Goal: Task Accomplishment & Management: Complete application form

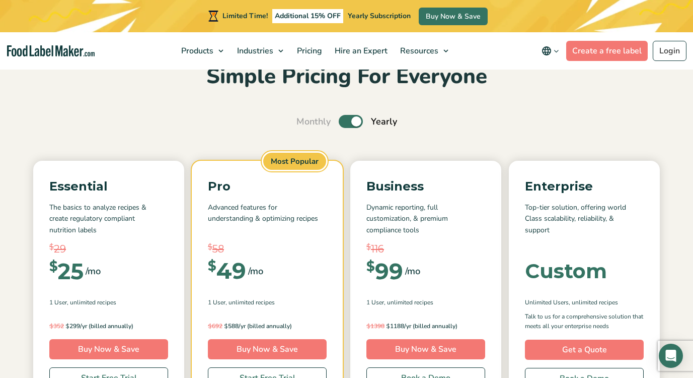
click at [305, 125] on input "Toggle" at bounding box center [302, 121] width 7 height 7
checkbox input "false"
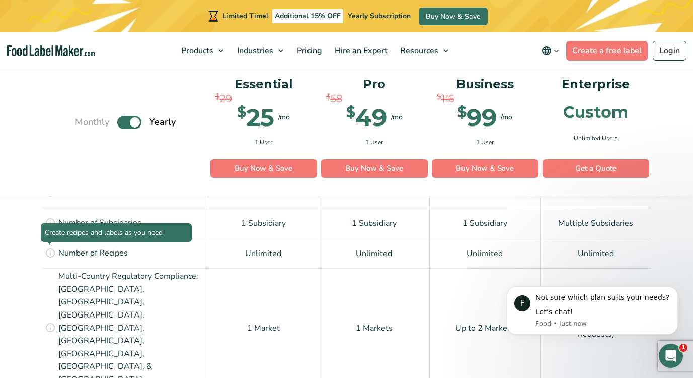
click at [47, 252] on icon at bounding box center [50, 252] width 11 height 11
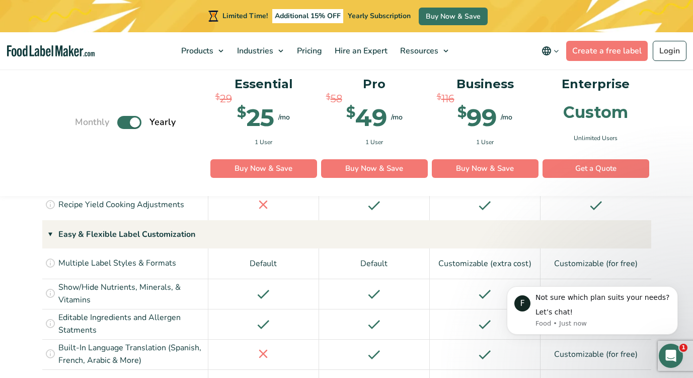
scroll to position [1153, 0]
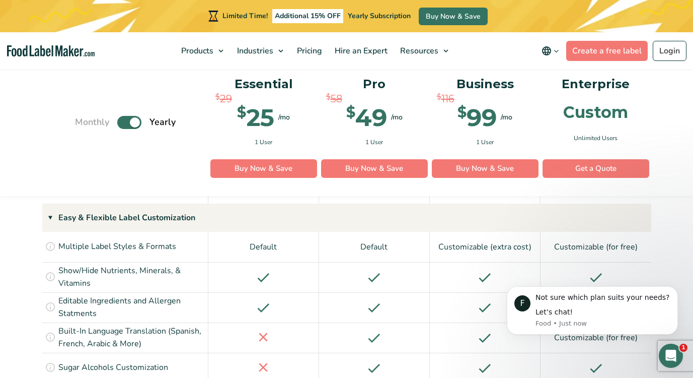
click at [56, 352] on div "Customize how you show Sugar Alcohol on your label if you are making a sugar re…" at bounding box center [125, 367] width 166 height 30
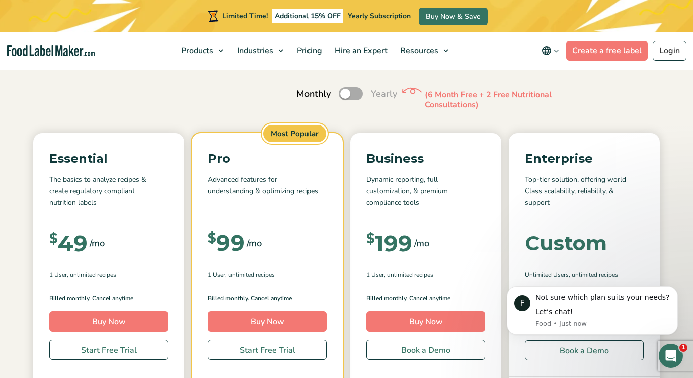
scroll to position [176, 0]
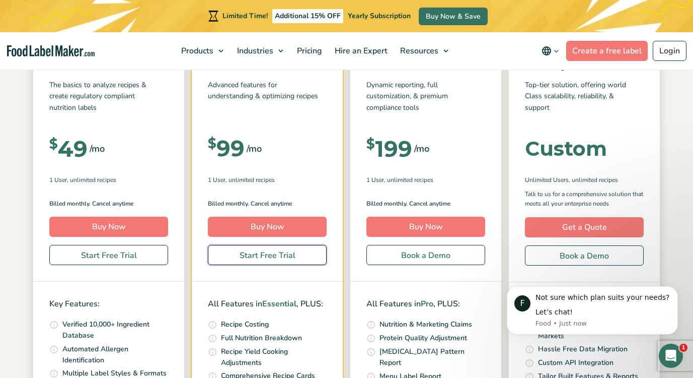
click at [287, 256] on link "Start Free Trial" at bounding box center [267, 255] width 119 height 20
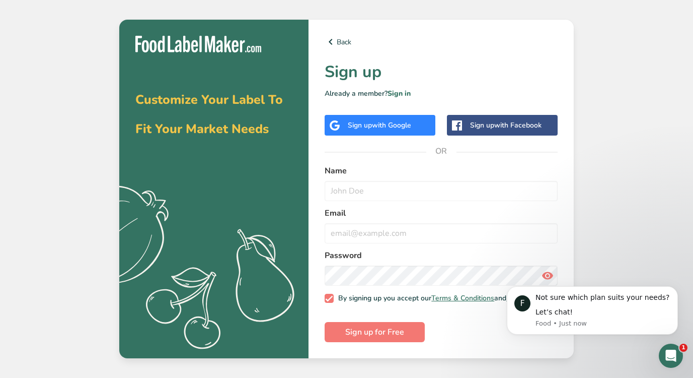
click at [380, 116] on div "Sign up with Google" at bounding box center [380, 125] width 111 height 21
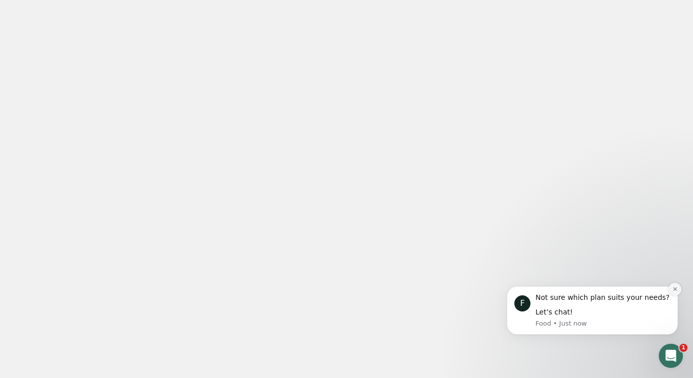
click at [670, 291] on button "Dismiss notification" at bounding box center [675, 288] width 13 height 13
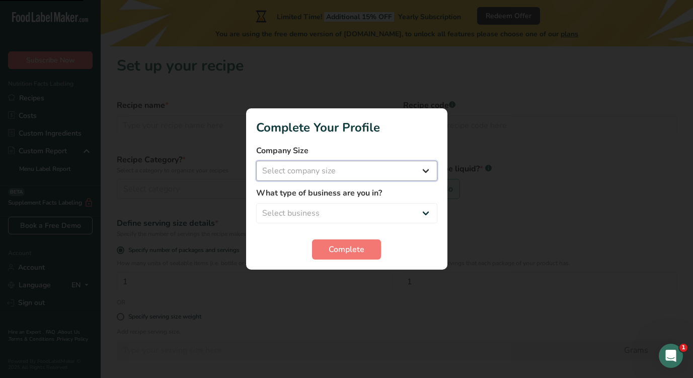
click at [356, 167] on select "Select company size Fewer than 10 Employees 10 to 50 Employees 51 to 500 Employ…" at bounding box center [346, 171] width 181 height 20
click at [362, 175] on select "Fewer than 10 Employees 10 to 50 Employees 51 to 500 Employees Over 500 Employe…" at bounding box center [346, 171] width 181 height 20
select select "2"
click at [359, 213] on select "Select business Packaged Food Manufacturer Restaurant & Cafe Bakery Meal Plans …" at bounding box center [346, 213] width 181 height 20
select select "3"
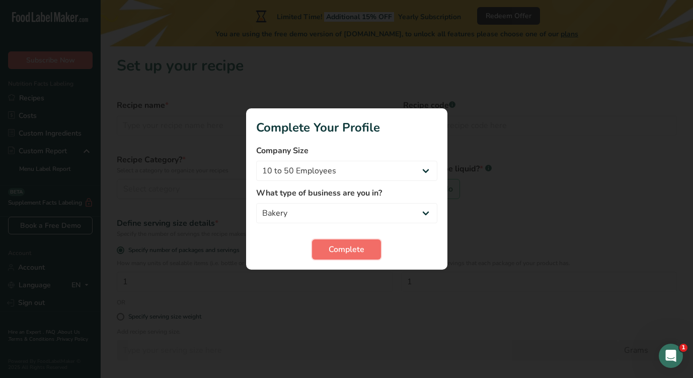
click at [346, 249] on span "Complete" at bounding box center [347, 249] width 36 height 12
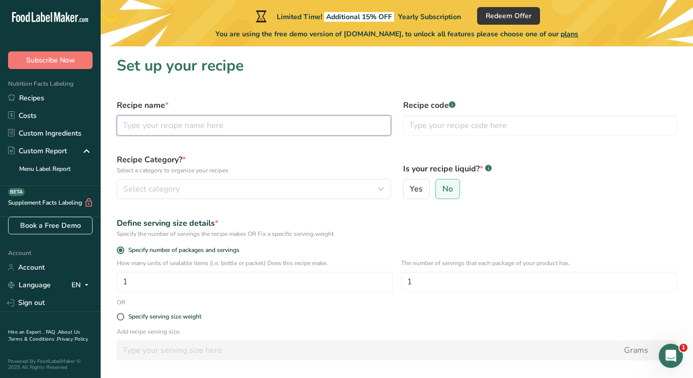
click at [293, 124] on input "text" at bounding box center [254, 125] width 274 height 20
type input "1"
type input "3"
type input "Triple Chocolate Cake Balls - 3 Pack"
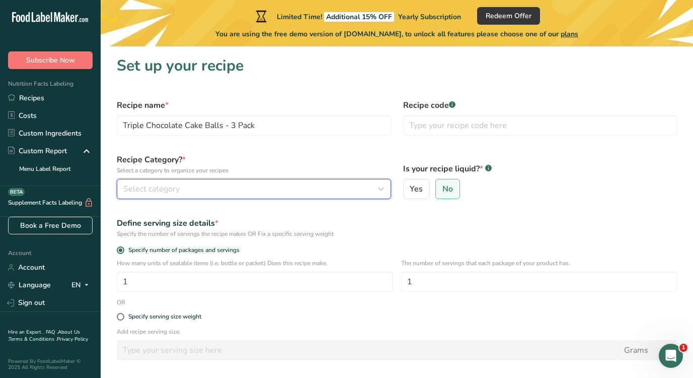
click at [210, 190] on div "Select category" at bounding box center [250, 189] width 255 height 12
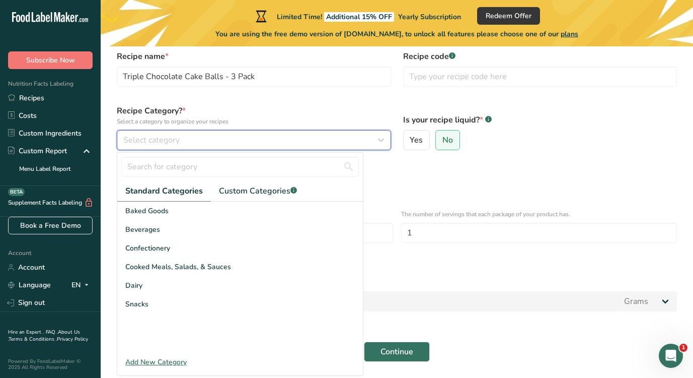
scroll to position [54, 0]
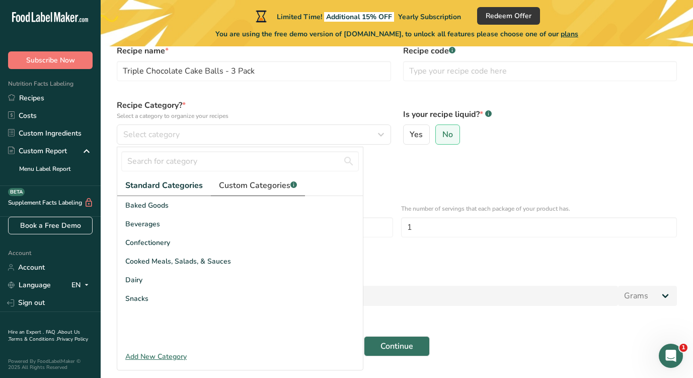
click at [233, 185] on span "Custom Categories .a-a{fill:#347362;}.b-a{fill:#fff;}" at bounding box center [258, 185] width 78 height 12
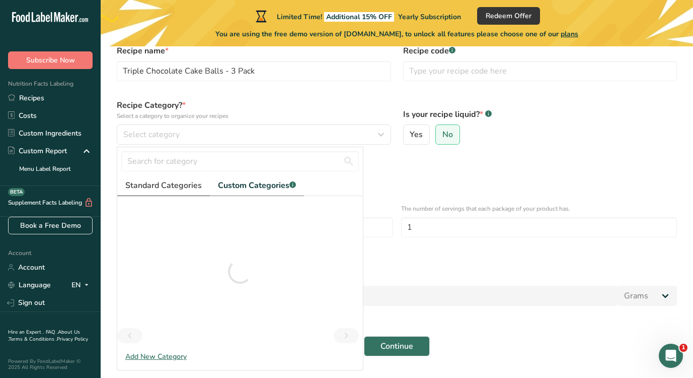
click at [162, 188] on span "Standard Categories" at bounding box center [163, 185] width 77 height 12
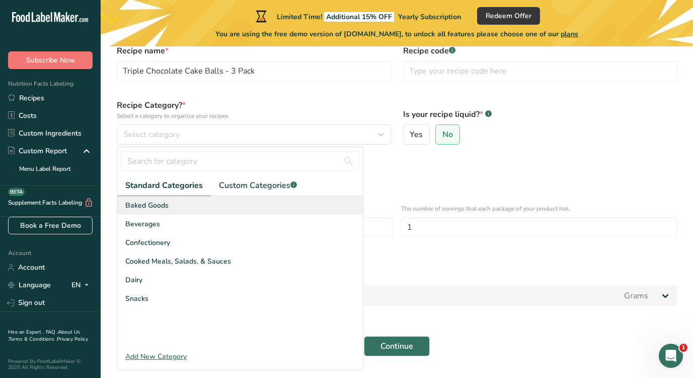
click at [192, 207] on div "Baked Goods" at bounding box center [240, 205] width 246 height 19
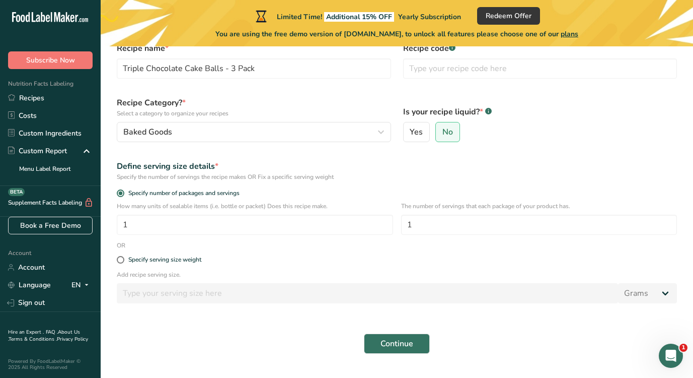
scroll to position [67, 0]
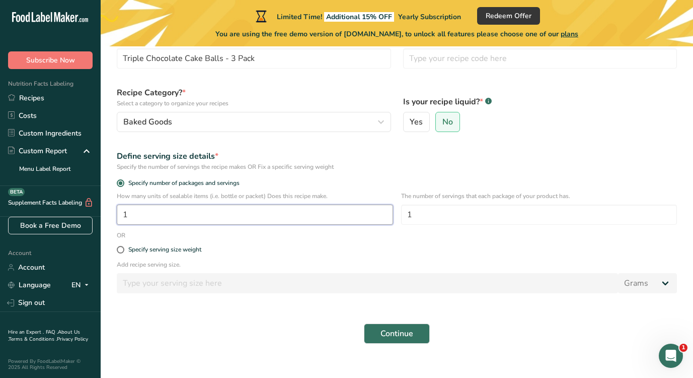
click at [152, 210] on input "1" at bounding box center [255, 214] width 276 height 20
type input "36"
click at [433, 213] on input "1" at bounding box center [539, 214] width 276 height 20
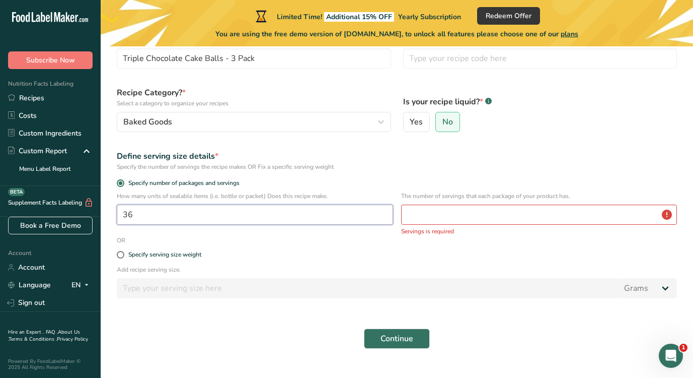
click at [183, 221] on input "36" at bounding box center [255, 214] width 276 height 20
type input "1"
type input "432"
click at [469, 217] on input "number" at bounding box center [539, 214] width 276 height 20
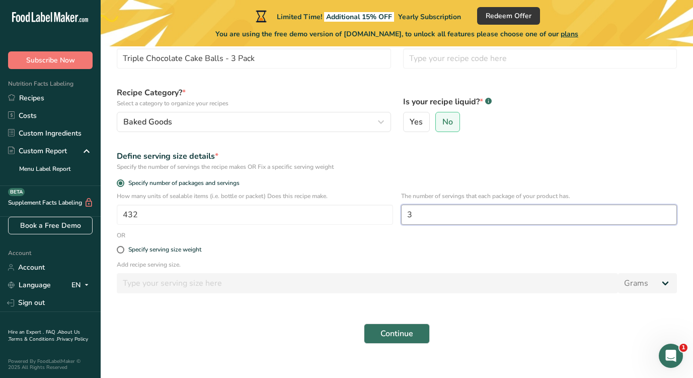
scroll to position [81, 0]
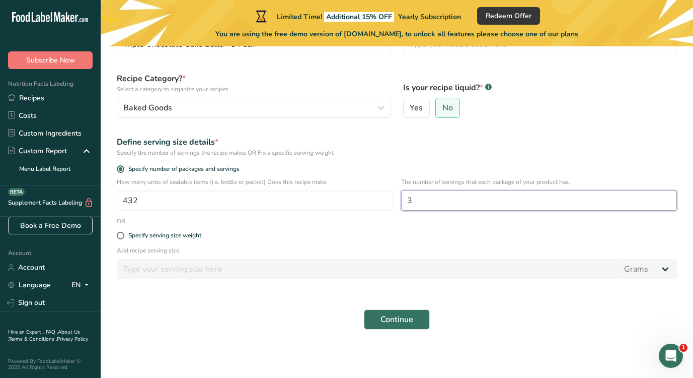
type input "3"
click at [222, 282] on div "Add recipe serving size. Grams kg mg mcg lb oz l mL fl oz tbsp tsp cup qt gallon" at bounding box center [397, 265] width 572 height 39
click at [395, 319] on span "Continue" at bounding box center [397, 319] width 33 height 12
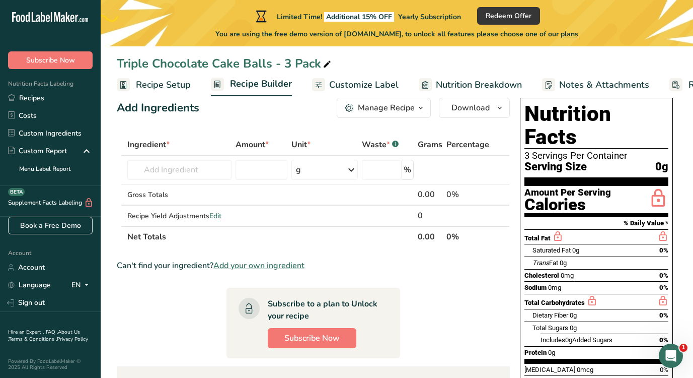
scroll to position [25, 0]
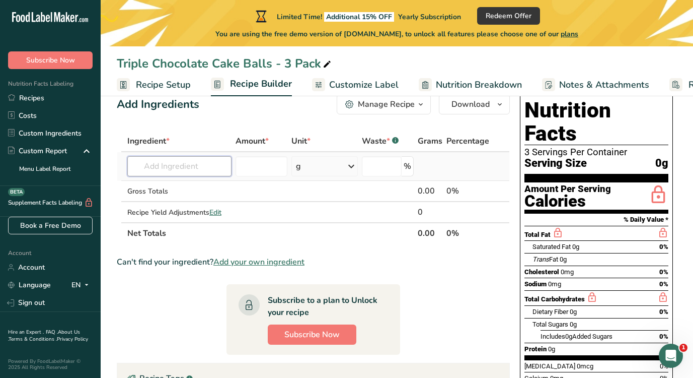
click at [179, 164] on input "text" at bounding box center [179, 166] width 104 height 20
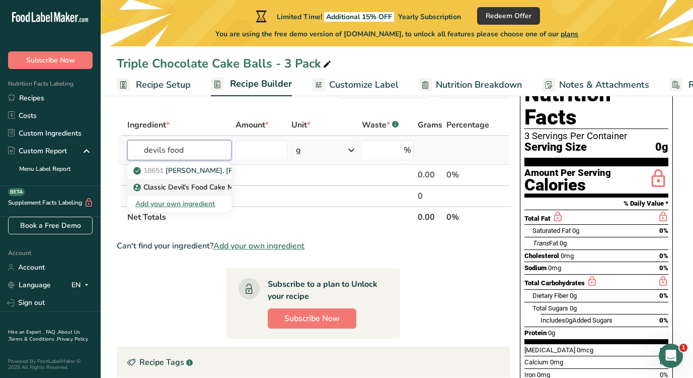
scroll to position [45, 0]
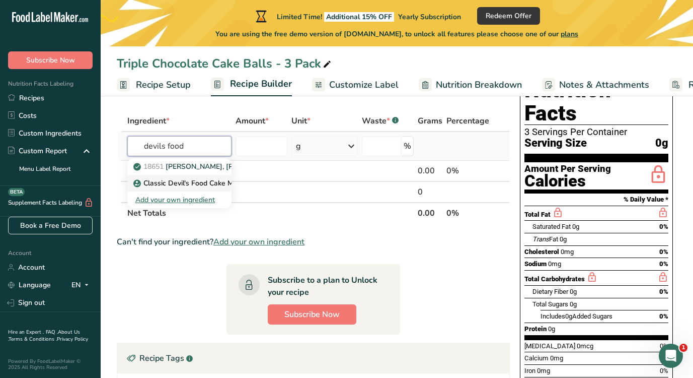
type input "devils food"
click at [183, 181] on p "Classic Devil's Food Cake Mix (Duncan Hines)" at bounding box center [218, 183] width 167 height 11
type input "Classic Devil's Food Cake Mix (Duncan Hines)"
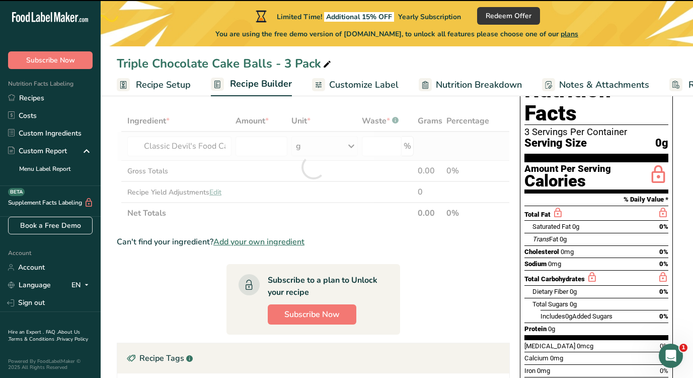
type input "0"
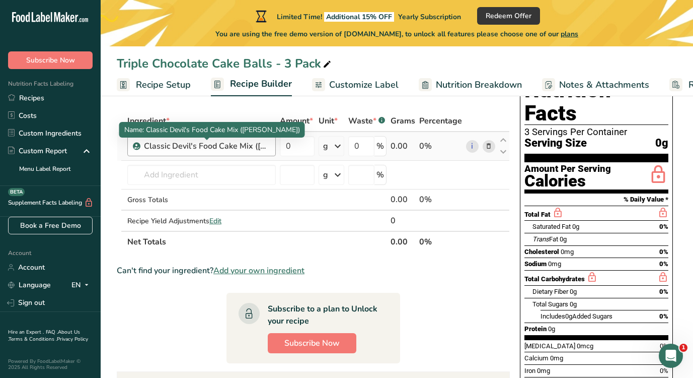
click at [236, 145] on div "Classic Devil's Food Cake Mix (Duncan Hines)" at bounding box center [207, 146] width 126 height 12
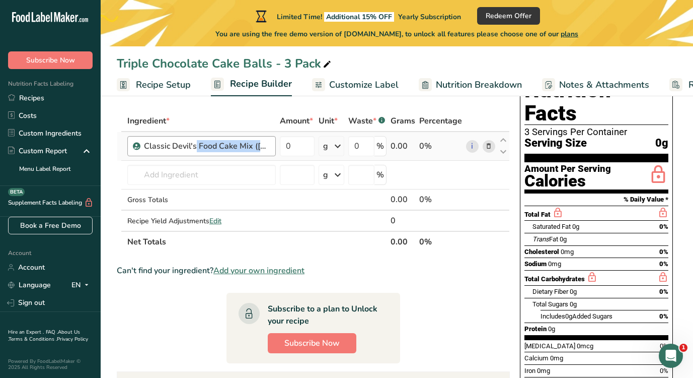
copy div "Classic Devil's Food Cake Mix (Duncan Hines)"
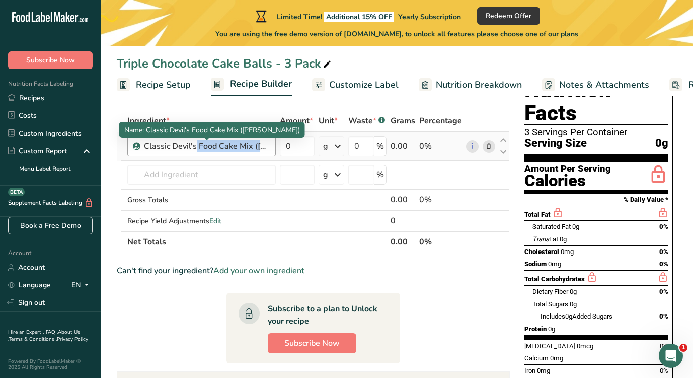
click at [209, 142] on div "Classic Devil's Food Cake Mix (Duncan Hines)" at bounding box center [207, 146] width 126 height 12
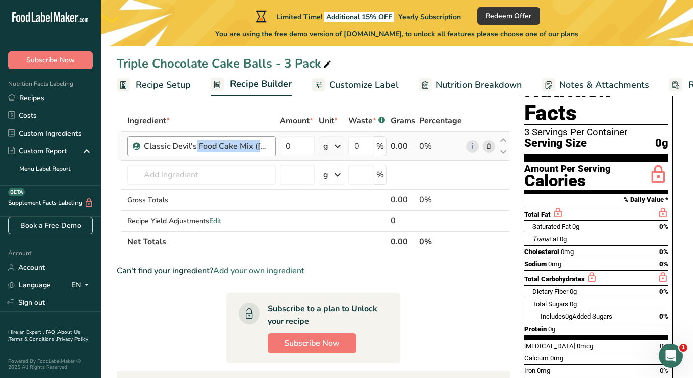
click at [216, 146] on div "Classic Devil's Food Cake Mix (Duncan Hines)" at bounding box center [207, 146] width 126 height 12
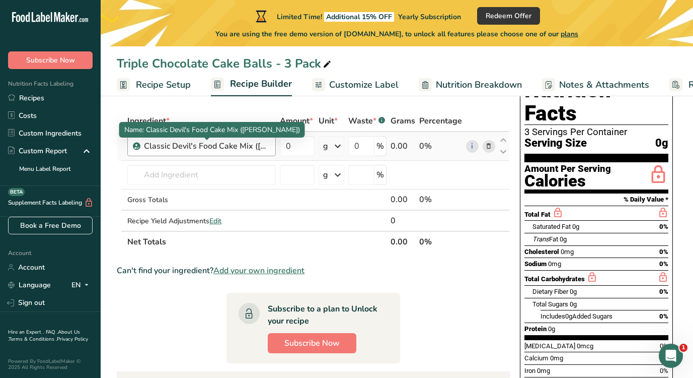
click at [216, 146] on div "Classic Devil's Food Cake Mix (Duncan Hines)" at bounding box center [207, 146] width 126 height 12
click at [246, 147] on div "Classic Devil's Food Cake Mix (Duncan Hines)" at bounding box center [207, 146] width 126 height 12
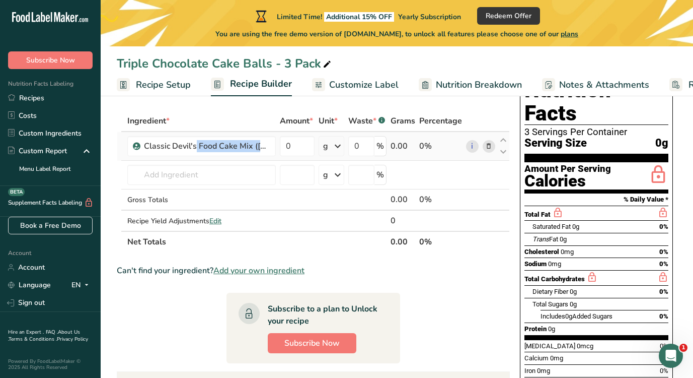
click at [486, 144] on icon at bounding box center [488, 146] width 7 height 11
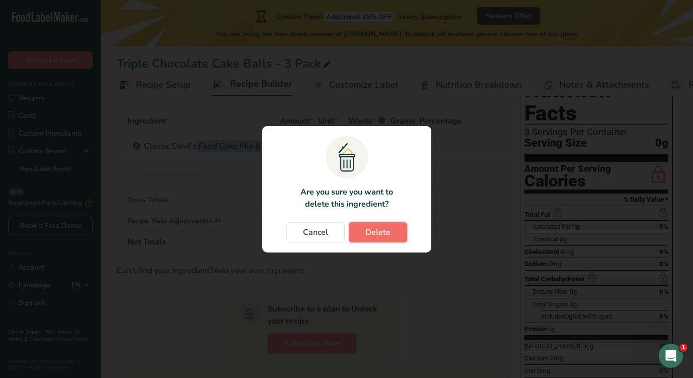
click at [381, 234] on span "Delete" at bounding box center [377, 232] width 25 height 12
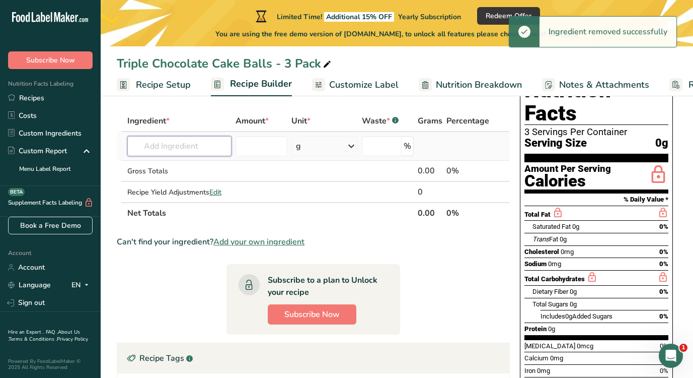
click at [174, 141] on input "text" at bounding box center [179, 146] width 104 height 20
paste input "Dawn Exceptional® Baker's Request"
type input "Dawn Exceptional® Baker's Request"
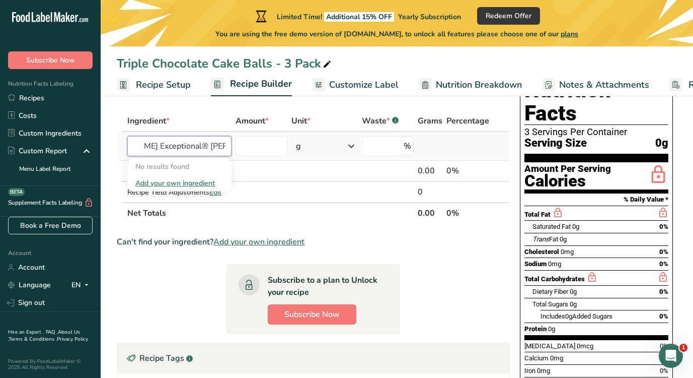
click at [184, 146] on input "Dawn Exceptional® Baker's Request" at bounding box center [179, 146] width 104 height 20
type input "d"
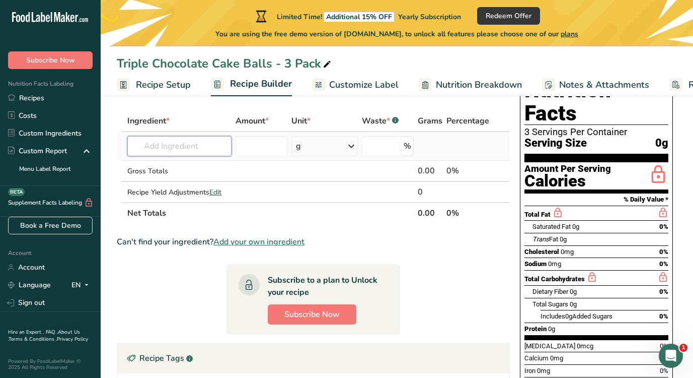
click at [180, 142] on input "text" at bounding box center [179, 146] width 104 height 20
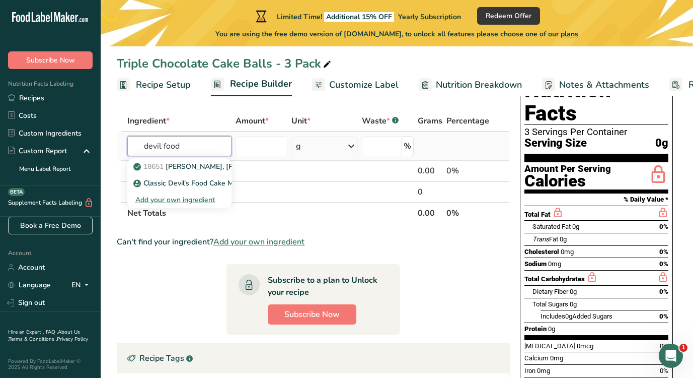
type input "devil food"
click at [183, 201] on div "Add your own ingredient" at bounding box center [179, 199] width 88 height 11
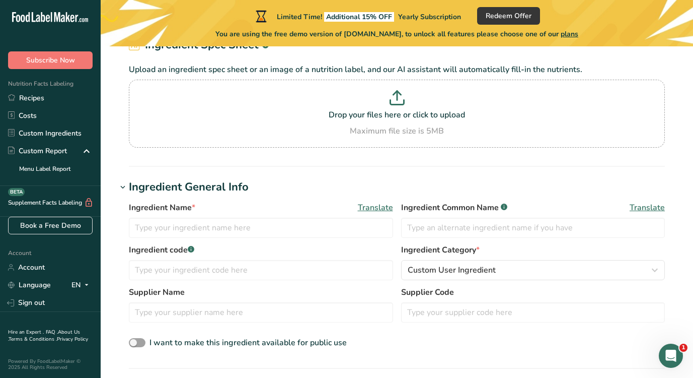
scroll to position [135, 0]
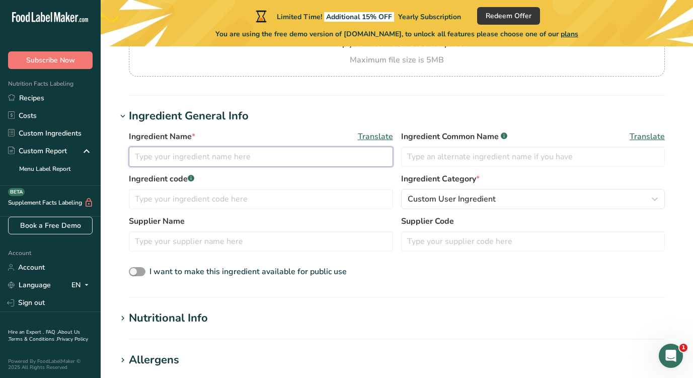
click at [188, 158] on input "text" at bounding box center [261, 156] width 264 height 20
paste input "Baker's Request Devil's Food Cake Mix, 50#"
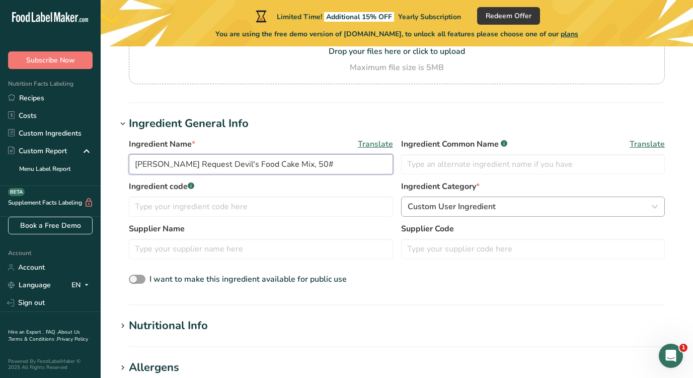
scroll to position [132, 0]
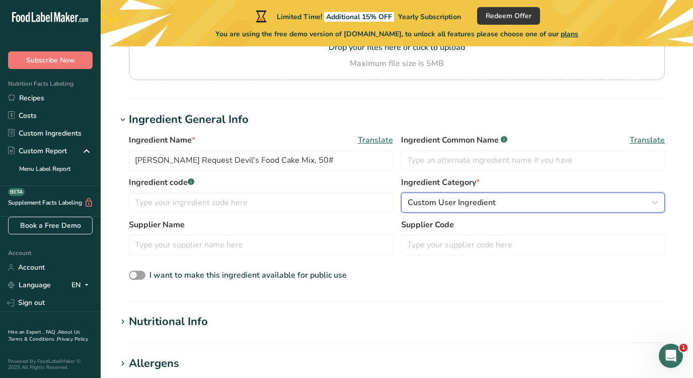
click at [461, 201] on span "Custom User Ingredient" at bounding box center [452, 202] width 88 height 12
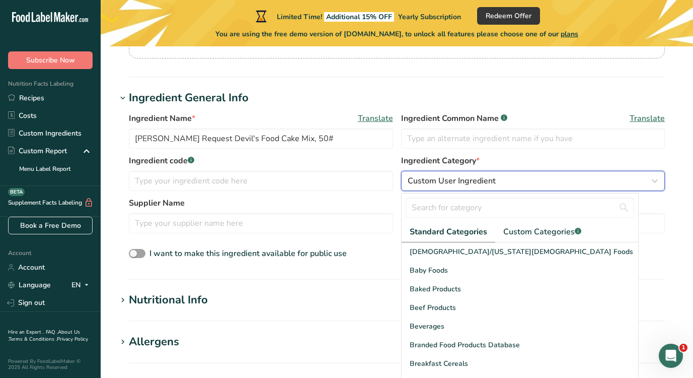
scroll to position [158, 0]
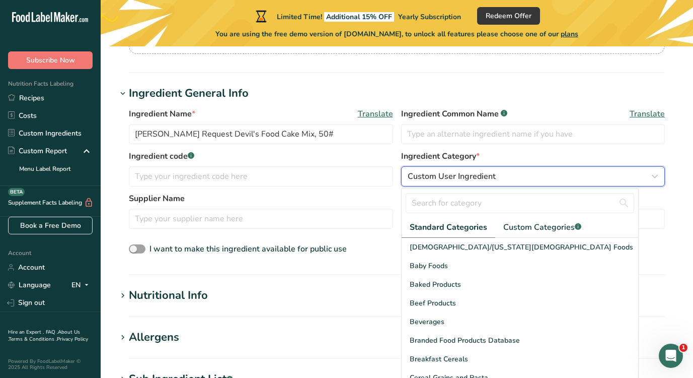
click at [461, 178] on span "Custom User Ingredient" at bounding box center [452, 176] width 88 height 12
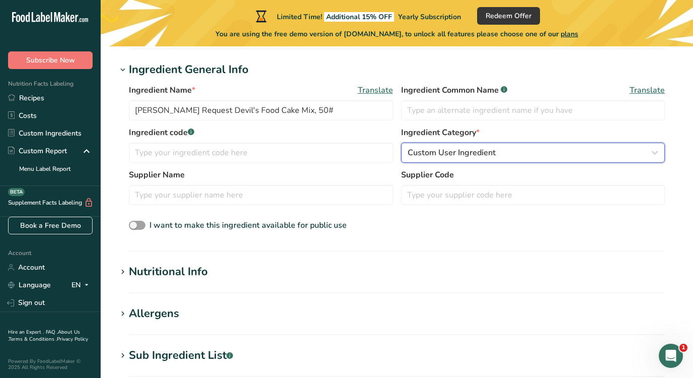
scroll to position [231, 0]
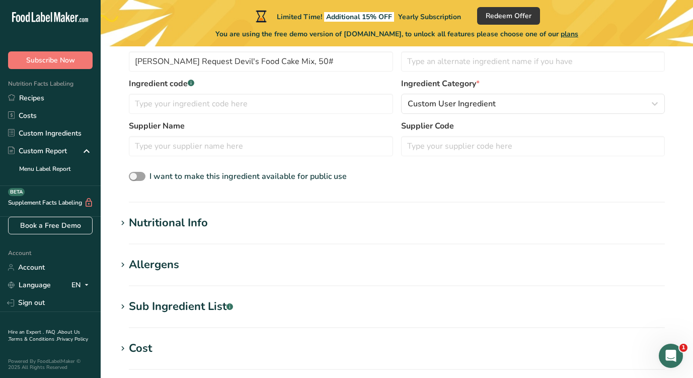
click at [121, 223] on icon at bounding box center [122, 223] width 9 height 14
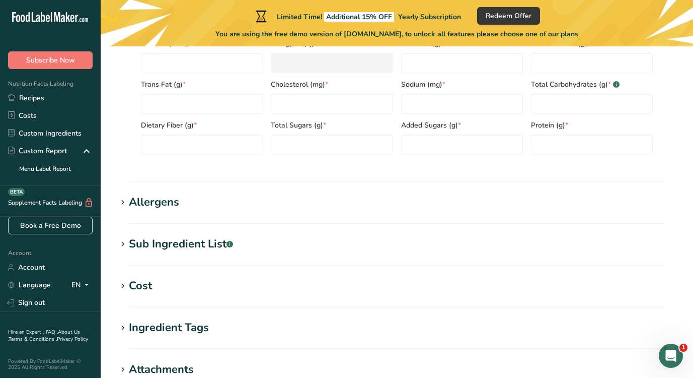
scroll to position [527, 0]
click at [124, 242] on icon at bounding box center [122, 244] width 9 height 14
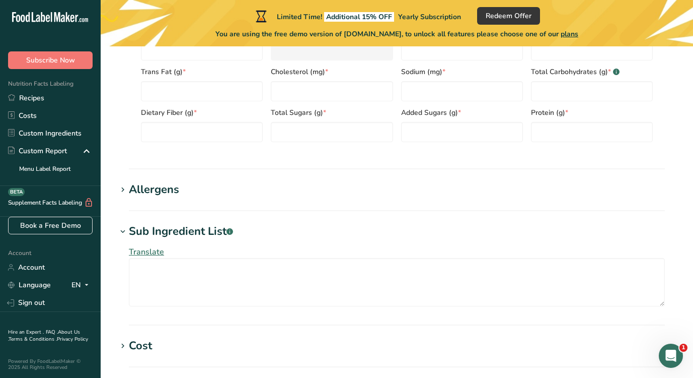
scroll to position [541, 0]
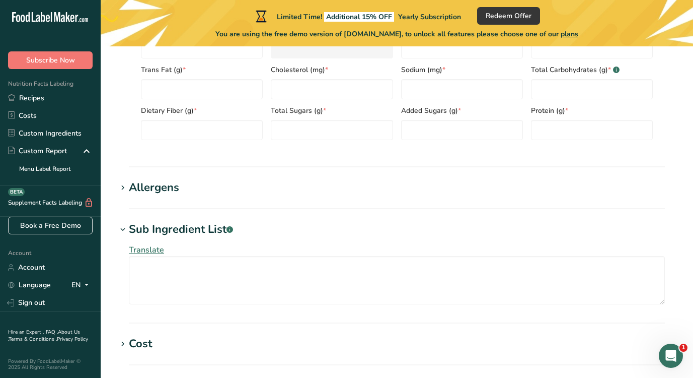
click at [128, 190] on span at bounding box center [123, 188] width 12 height 12
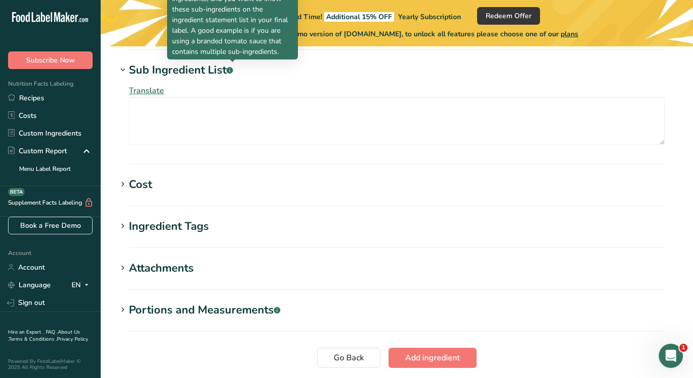
scroll to position [775, 0]
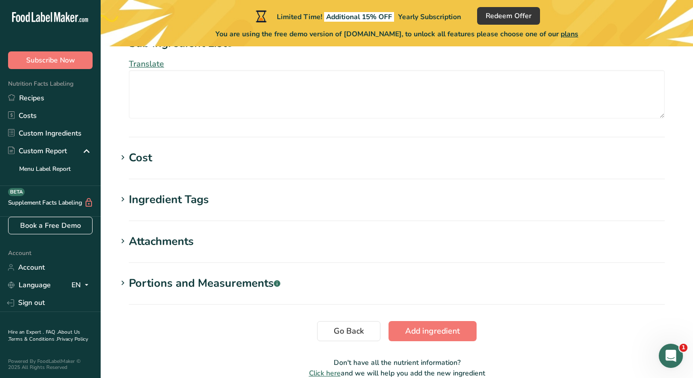
click at [126, 157] on icon at bounding box center [122, 158] width 9 height 14
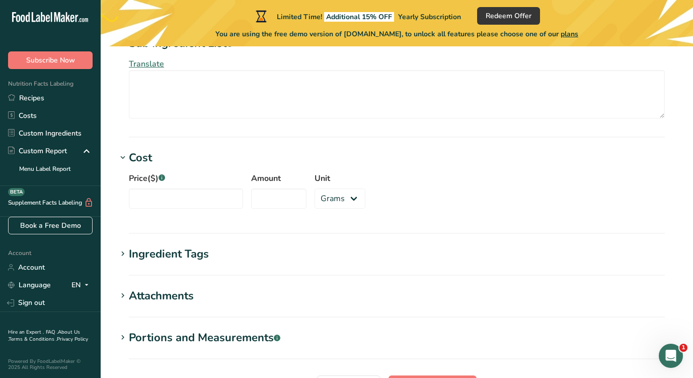
click at [124, 255] on icon at bounding box center [122, 254] width 9 height 14
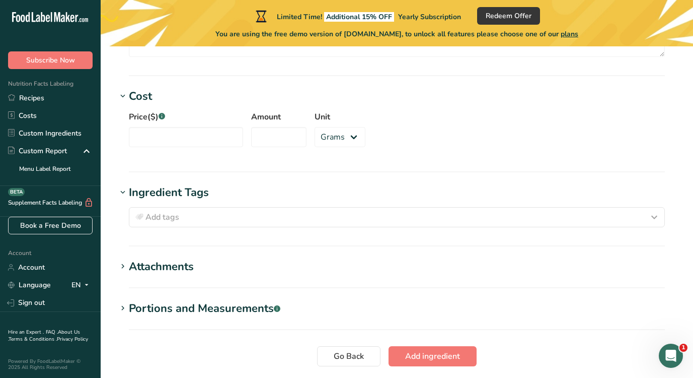
click at [120, 263] on icon at bounding box center [122, 266] width 9 height 14
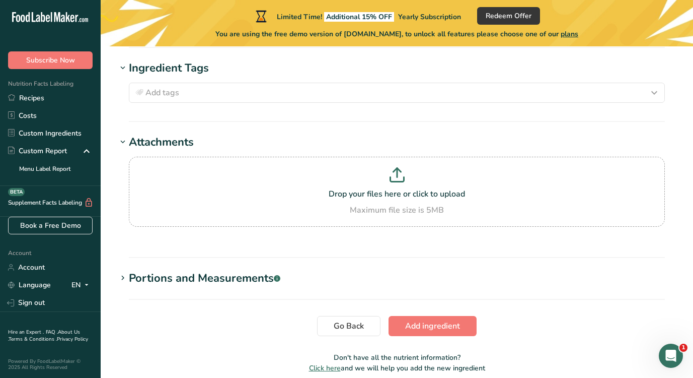
click at [121, 280] on icon at bounding box center [122, 278] width 9 height 14
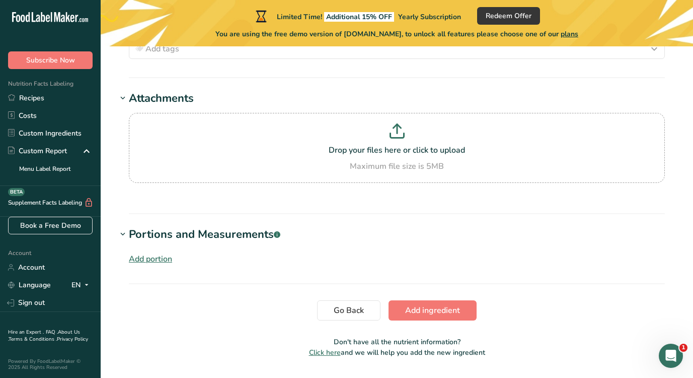
scroll to position [1019, 0]
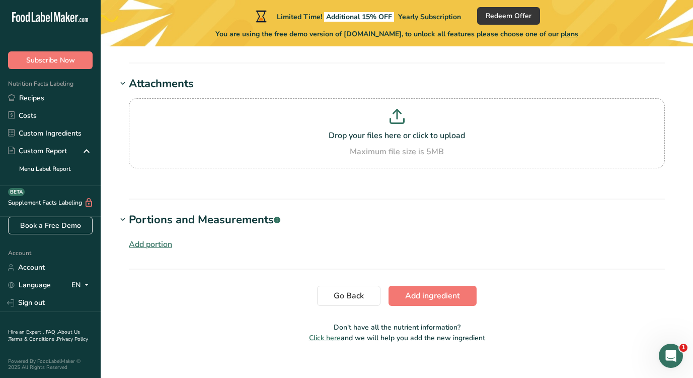
click at [149, 244] on div "Add portion" at bounding box center [150, 244] width 43 height 12
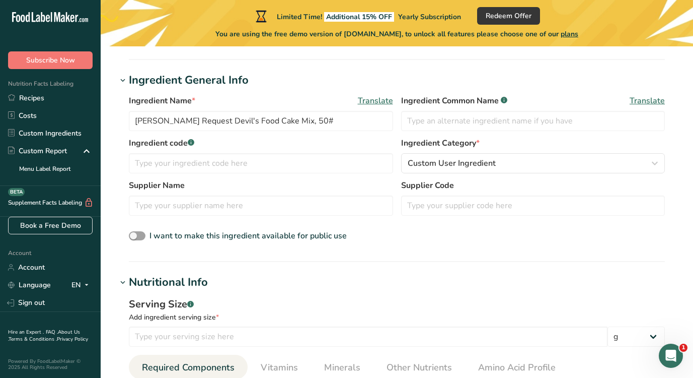
scroll to position [0, 0]
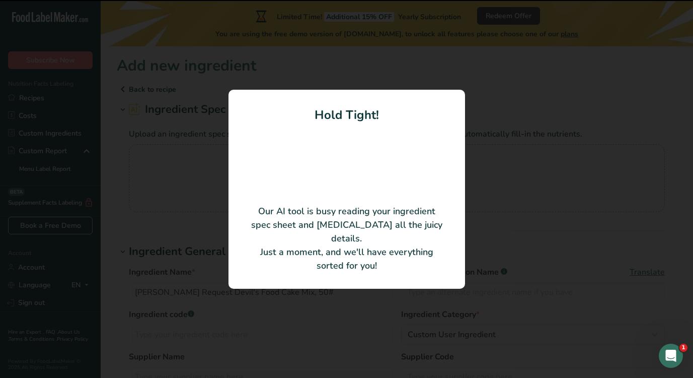
type input "EXCEPTIONAL BAKER'S REQUEST DEVIL'S FOOD CAKE MIX"
type input "Dawn Food Products, Inc."
type input "00495128"
type input "100"
type textarea "SUGAR, ENRICHED WHEAT FLOUR BLEACHED (FLOUR, NIACIN, IRON, THIAMINE MONONITRATE…"
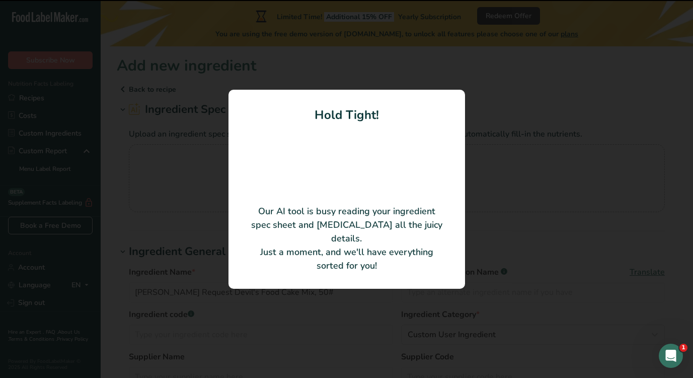
type input "392.65"
type KJ "1642.85"
type Fat "9.36"
type Fat "3.54"
type Fat "0.07"
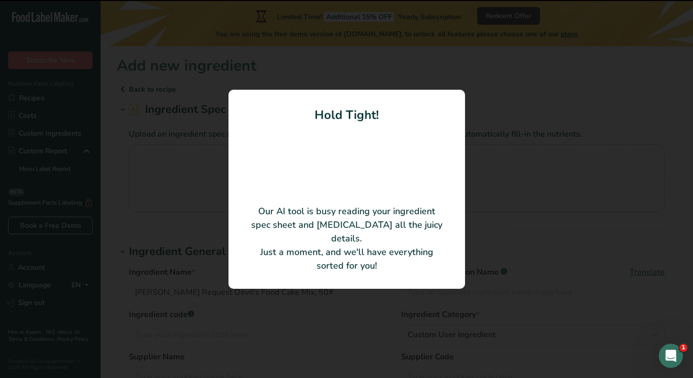
type input "44.08"
type input "790.87"
type Carbohydrates "72.2"
type Fiber "2.81"
type Sugars "40.44"
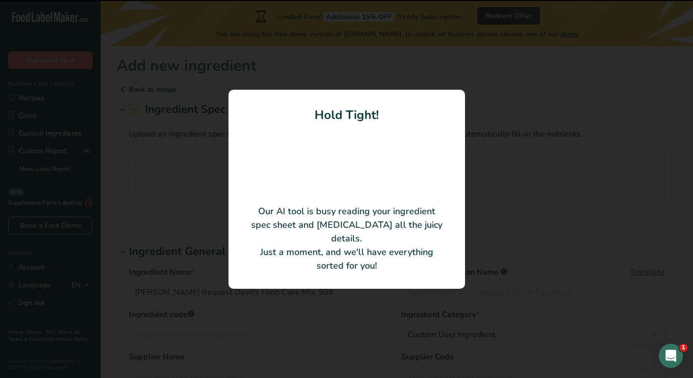
type Sugars "39.92"
type input "8.3"
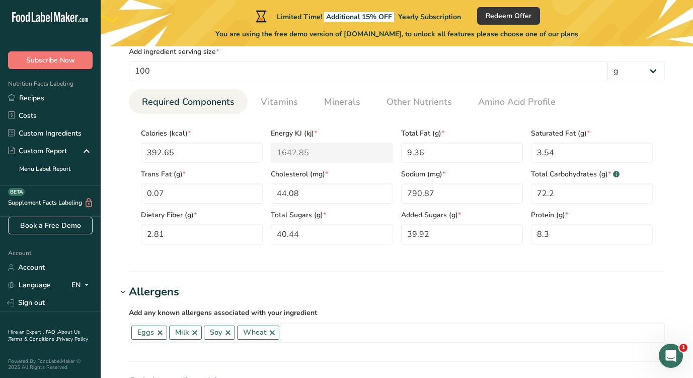
scroll to position [386, 0]
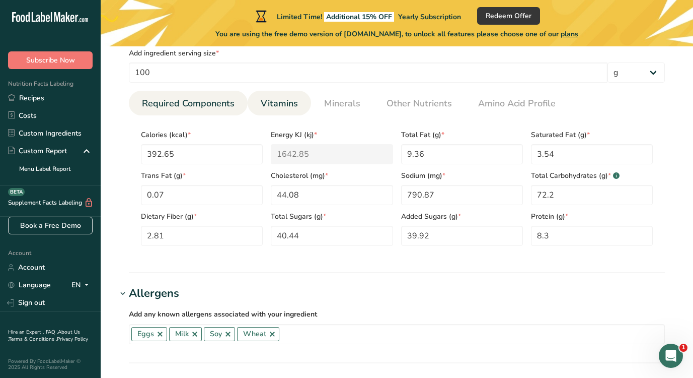
click at [281, 103] on span "Vitamins" at bounding box center [279, 104] width 37 height 14
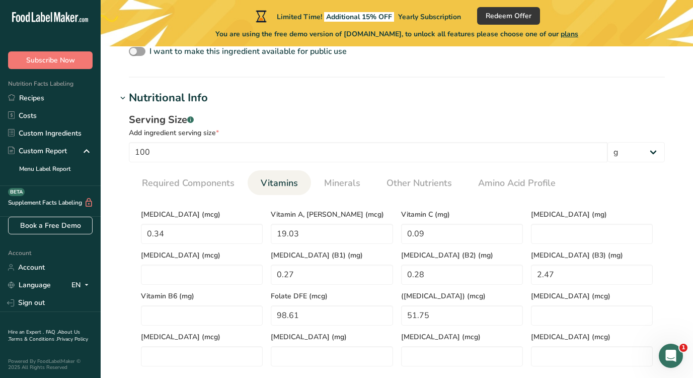
scroll to position [317, 0]
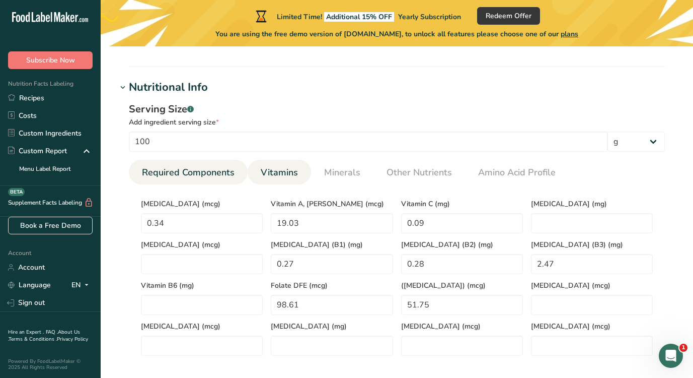
click at [196, 167] on span "Required Components" at bounding box center [188, 173] width 93 height 14
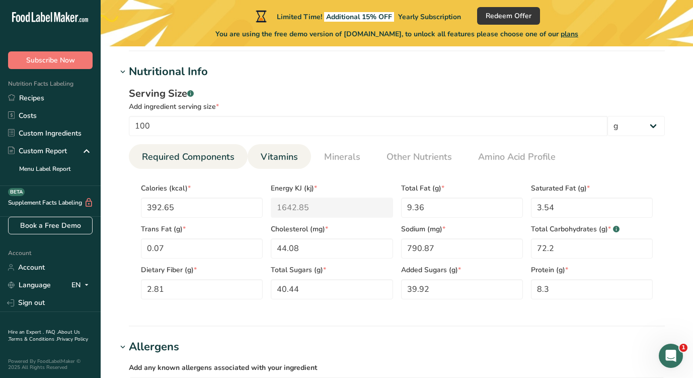
scroll to position [354, 0]
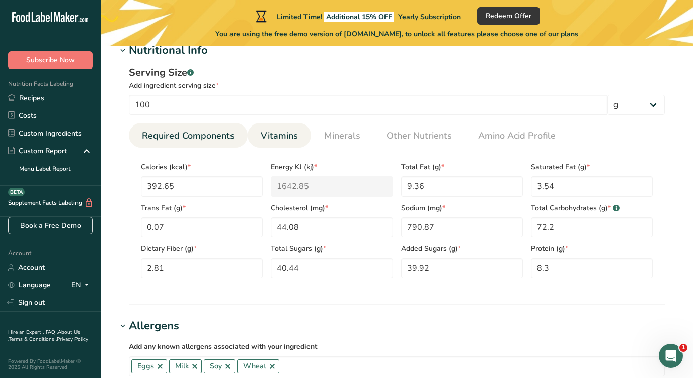
click at [289, 144] on link "Vitamins" at bounding box center [279, 136] width 45 height 26
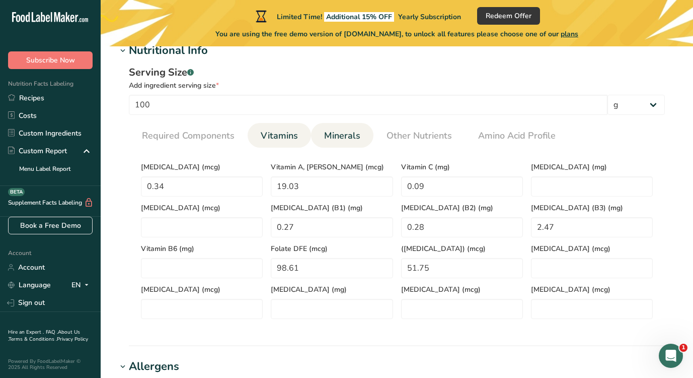
click at [351, 147] on link "Minerals" at bounding box center [342, 136] width 44 height 26
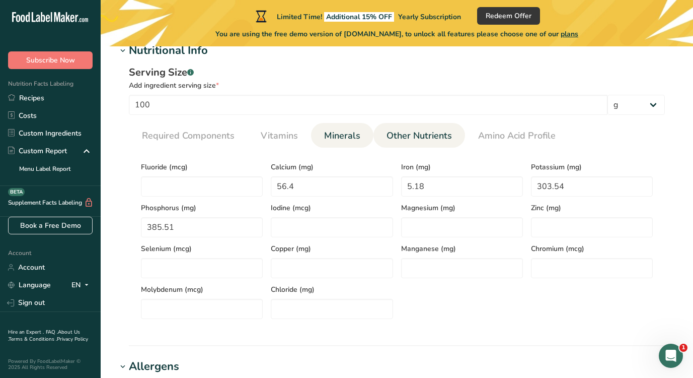
click at [422, 135] on span "Other Nutrients" at bounding box center [419, 136] width 65 height 14
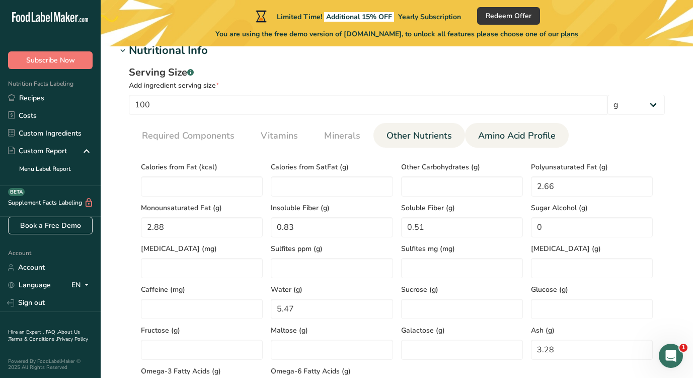
click at [507, 140] on span "Amino Acid Profile" at bounding box center [517, 136] width 78 height 14
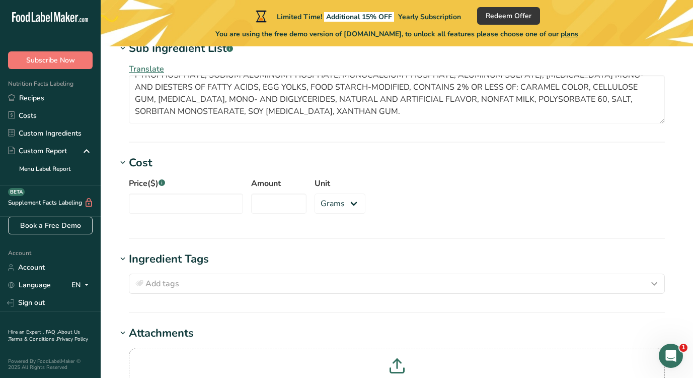
scroll to position [848, 0]
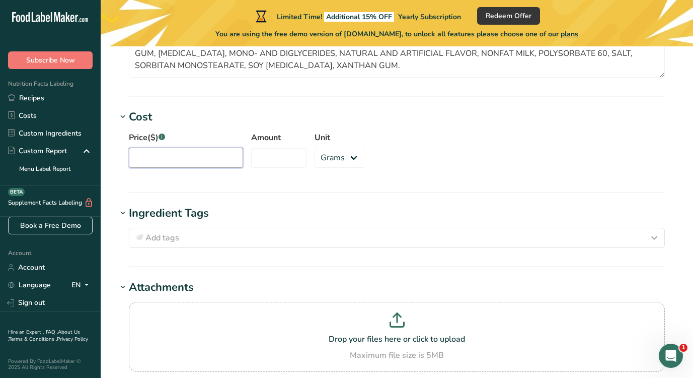
click at [166, 153] on input "Price($) .a-a{fill:#347362;}.b-a{fill:#fff;}" at bounding box center [186, 157] width 114 height 20
type input "100.81"
click at [275, 155] on input "Amount" at bounding box center [278, 157] width 55 height 20
type input "50"
click at [343, 164] on select "Grams kg mg mcg lb oz" at bounding box center [340, 157] width 51 height 20
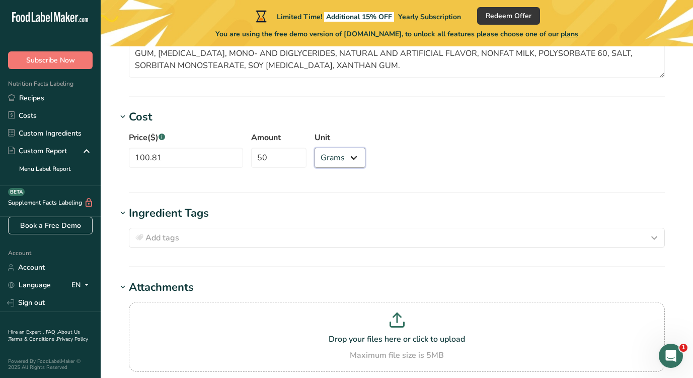
select select "12"
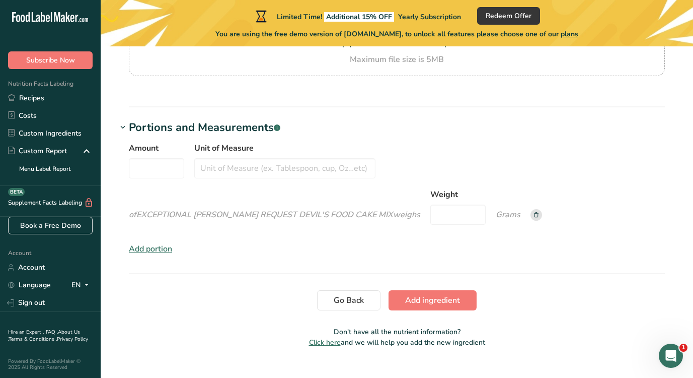
scroll to position [1162, 0]
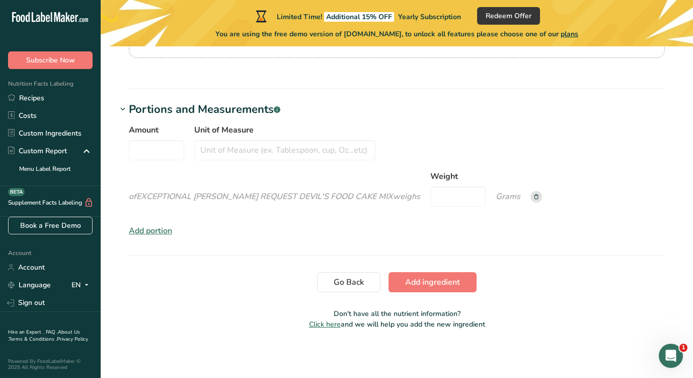
click at [159, 135] on label "Amount" at bounding box center [156, 130] width 55 height 12
click at [159, 140] on input "Amount" at bounding box center [156, 150] width 55 height 20
type input "800"
type input "P"
drag, startPoint x: 647, startPoint y: 148, endPoint x: 462, endPoint y: 140, distance: 185.4
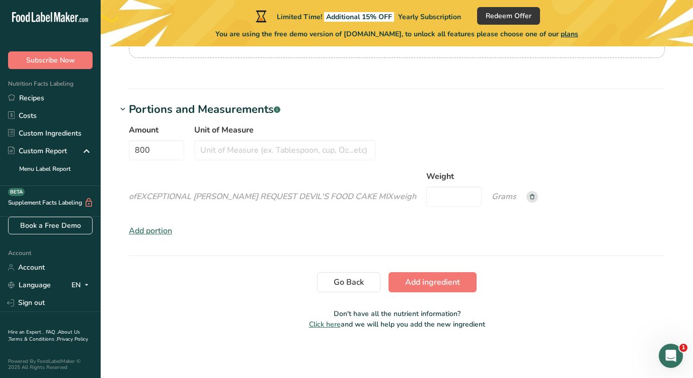
click at [462, 140] on div "Amount 800 Unit of Measure of EXCEPTIONAL BAKER'S REQUEST DEVIL'S FOOD CAKE MIX…" at bounding box center [397, 168] width 536 height 89
drag, startPoint x: 159, startPoint y: 150, endPoint x: 126, endPoint y: 149, distance: 32.7
click at [126, 149] on div "Amount 800 Unit of Measure of EXCEPTIONAL BAKER'S REQUEST DEVIL'S FOOD CAKE MIX…" at bounding box center [397, 180] width 560 height 125
click at [426, 200] on input "Weight" at bounding box center [453, 196] width 55 height 20
paste input "22679.62"
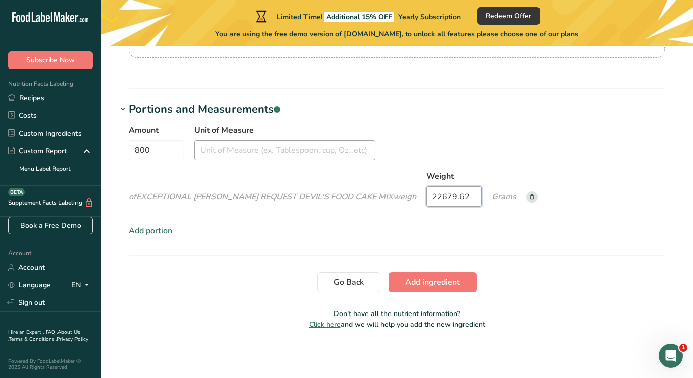
type input "22679.62"
click at [263, 151] on input "Unit of Measure" at bounding box center [284, 150] width 181 height 20
type input "Oz"
click at [354, 182] on div "Amount 800 Unit of Measure Oz of EXCEPTIONAL BAKER'S REQUEST DEVIL'S FOOD CAKE …" at bounding box center [397, 168] width 536 height 89
click at [386, 118] on div "Amount 800 Unit of Measure Oz of EXCEPTIONAL BAKER'S REQUEST DEVIL'S FOOD CAKE …" at bounding box center [397, 180] width 560 height 125
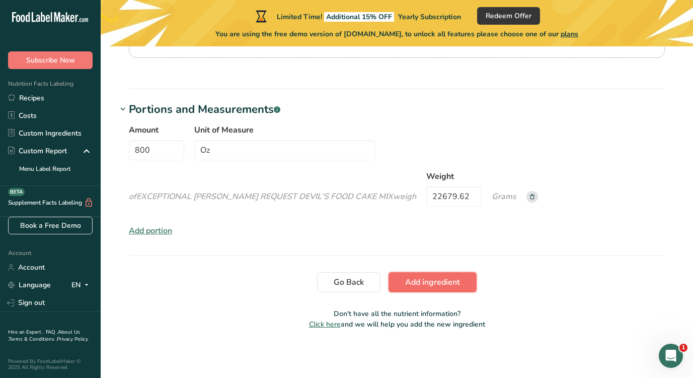
click at [437, 281] on span "Add ingredient" at bounding box center [432, 282] width 55 height 12
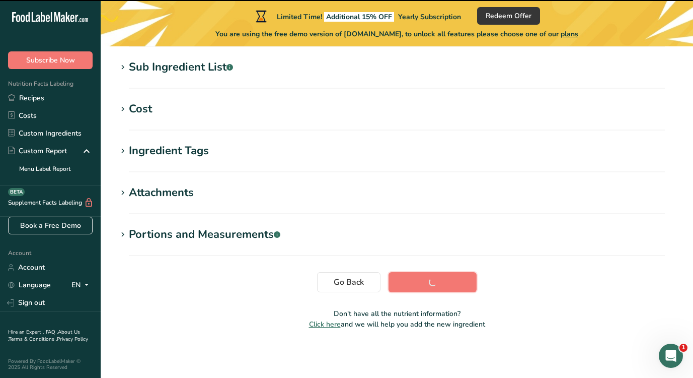
scroll to position [0, 0]
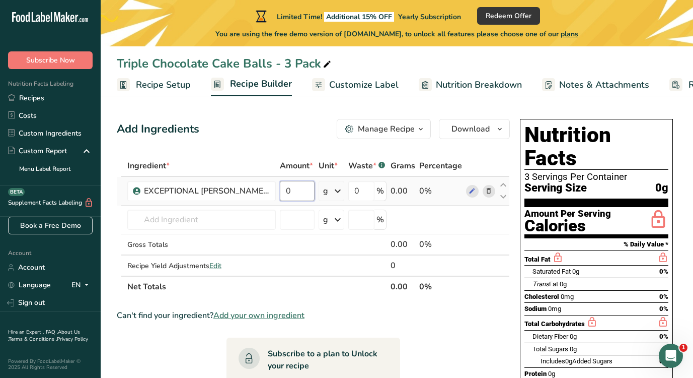
click at [296, 189] on input "0" at bounding box center [297, 191] width 35 height 20
paste input "22679.62"
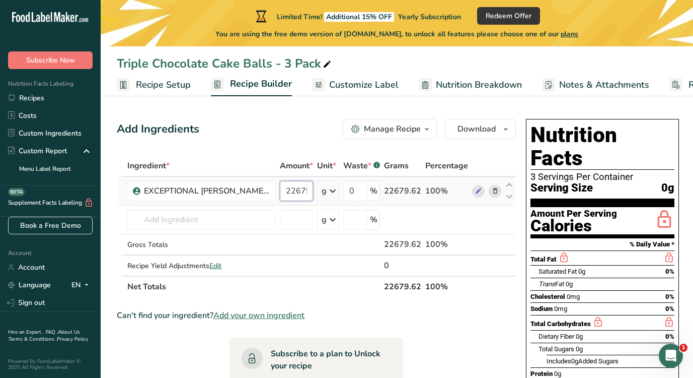
scroll to position [0, 14]
type input "22679.62"
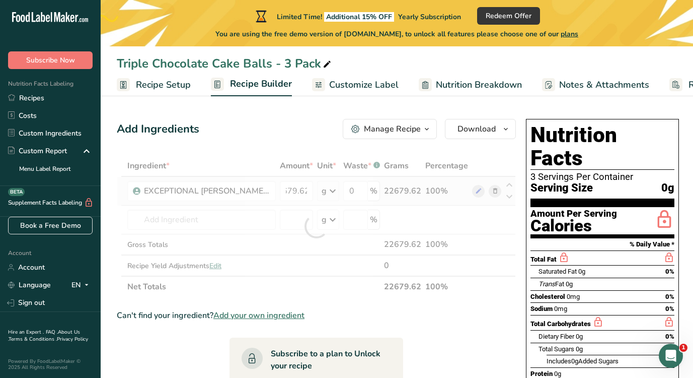
scroll to position [0, 0]
click at [330, 188] on div "Ingredient * Amount * Unit * Waste * .a-a{fill:#347362;}.b-a{fill:#fff;} Grams …" at bounding box center [316, 226] width 399 height 142
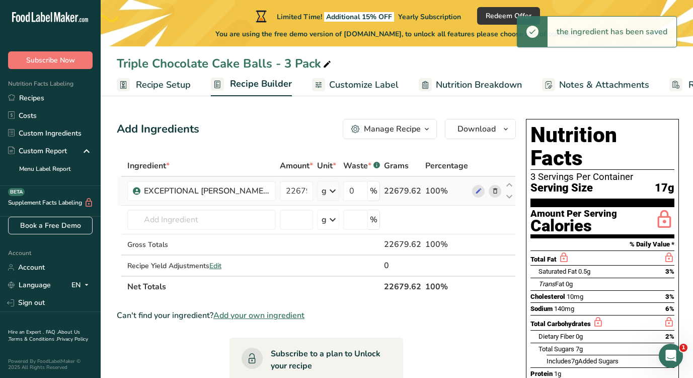
click at [330, 188] on icon at bounding box center [333, 191] width 12 height 18
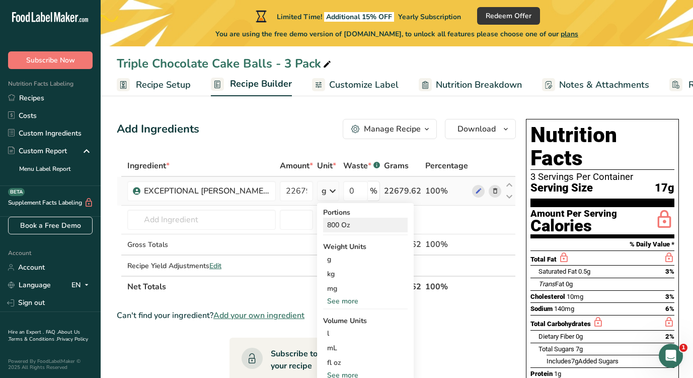
click at [351, 223] on div "800 Oz" at bounding box center [365, 224] width 85 height 15
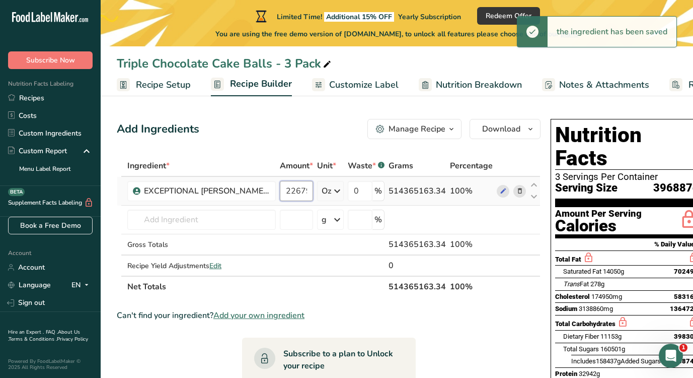
click at [297, 189] on input "22679.62" at bounding box center [296, 191] width 33 height 20
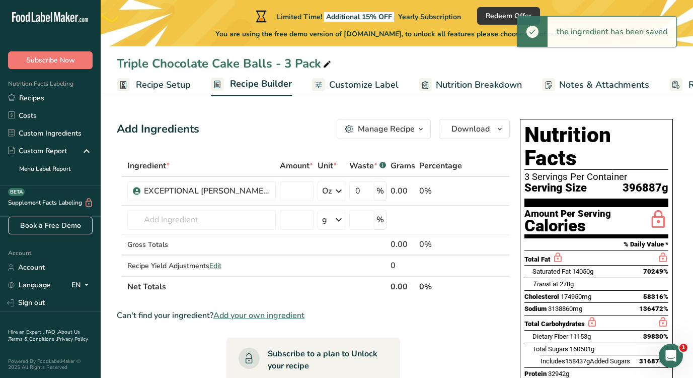
click at [292, 157] on div "Ingredient * Amount * Unit * Waste * .a-a{fill:#347362;}.b-a{fill:#fff;} Grams …" at bounding box center [313, 226] width 393 height 142
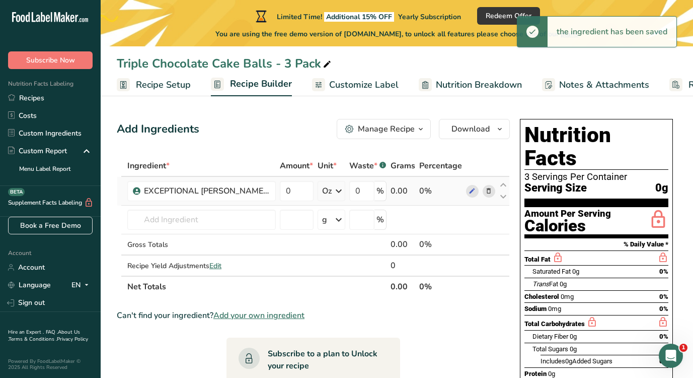
click at [332, 186] on div "Oz" at bounding box center [327, 191] width 10 height 12
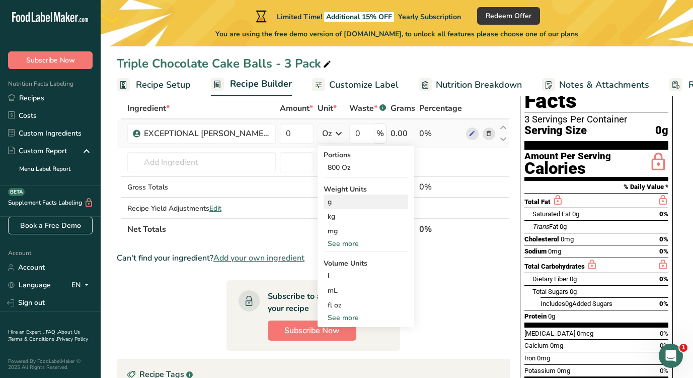
scroll to position [44, 0]
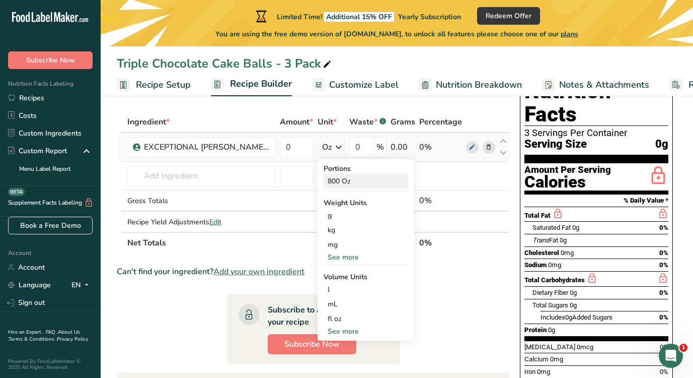
click at [351, 181] on div "800 Oz" at bounding box center [366, 181] width 85 height 15
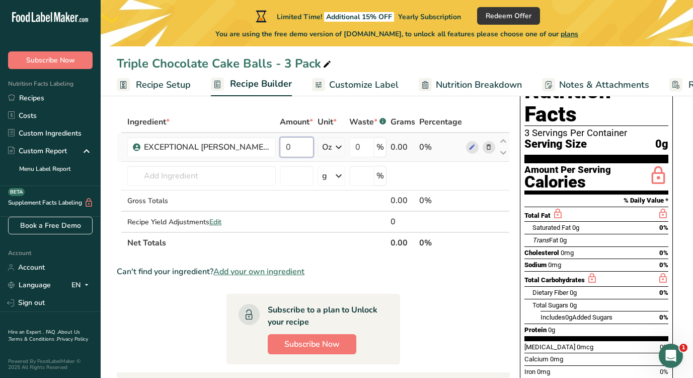
click at [296, 146] on input "0" at bounding box center [297, 147] width 34 height 20
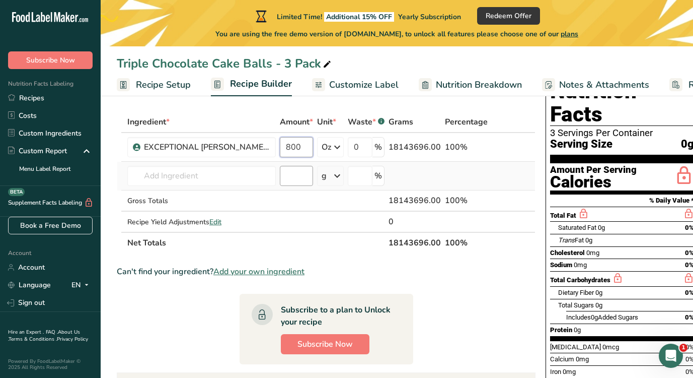
type input "800"
click at [294, 174] on div "Ingredient * Amount * Unit * Waste * .a-a{fill:#347362;}.b-a{fill:#fff;} Grams …" at bounding box center [326, 182] width 419 height 142
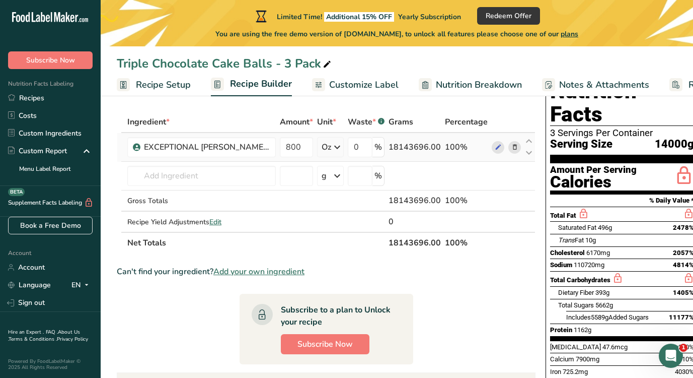
drag, startPoint x: 390, startPoint y: 146, endPoint x: 427, endPoint y: 145, distance: 37.3
click at [427, 145] on div "18143696.00" at bounding box center [415, 147] width 52 height 12
click at [429, 145] on div "18143696.00" at bounding box center [415, 147] width 52 height 12
drag, startPoint x: 429, startPoint y: 147, endPoint x: 418, endPoint y: 147, distance: 11.1
click at [418, 147] on div "18143696.00" at bounding box center [415, 147] width 52 height 12
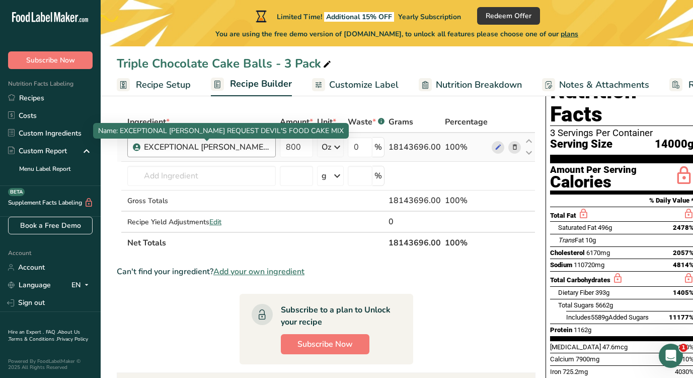
click at [176, 147] on div "EXCEPTIONAL BAKER'S REQUEST DEVIL'S FOOD CAKE MIX" at bounding box center [207, 147] width 126 height 12
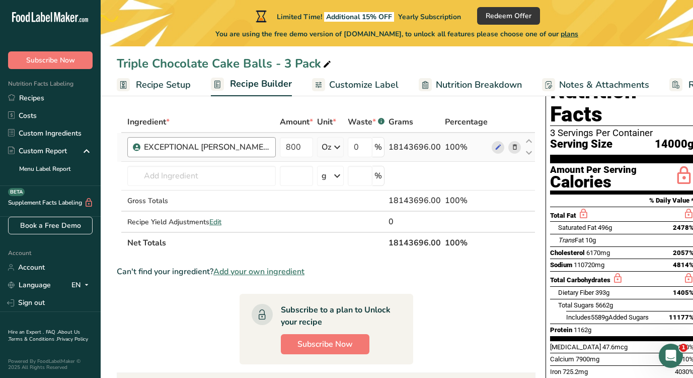
click at [176, 147] on div "EXCEPTIONAL BAKER'S REQUEST DEVIL'S FOOD CAKE MIX" at bounding box center [207, 147] width 126 height 12
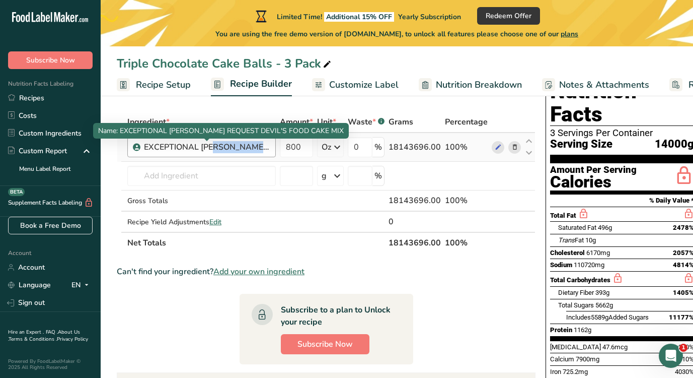
click at [176, 147] on div "EXCEPTIONAL BAKER'S REQUEST DEVIL'S FOOD CAKE MIX" at bounding box center [207, 147] width 126 height 12
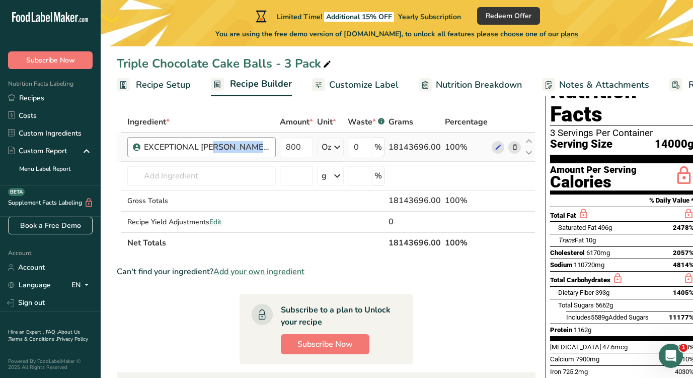
click at [176, 147] on div "EXCEPTIONAL BAKER'S REQUEST DEVIL'S FOOD CAKE MIX" at bounding box center [207, 147] width 126 height 12
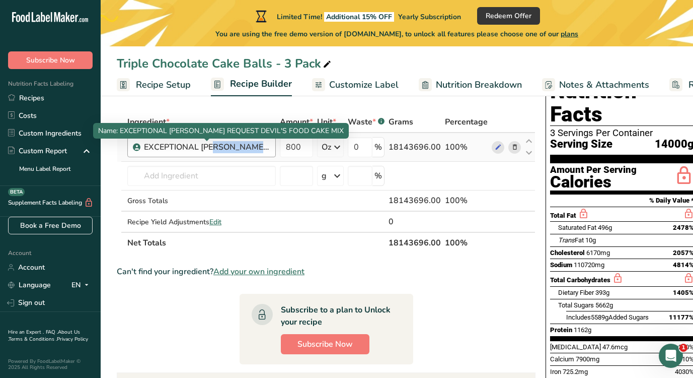
click at [175, 147] on div "EXCEPTIONAL BAKER'S REQUEST DEVIL'S FOOD CAKE MIX" at bounding box center [207, 147] width 126 height 12
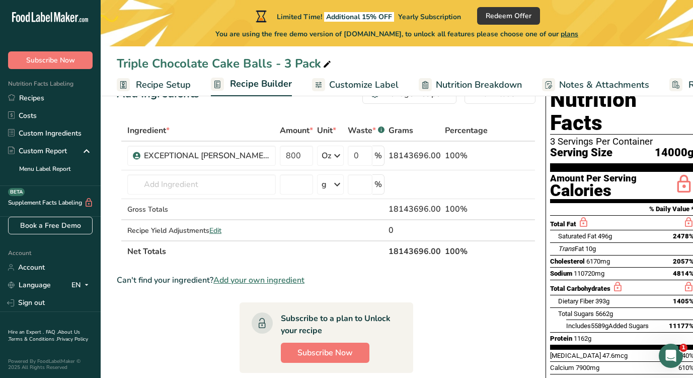
scroll to position [38, 0]
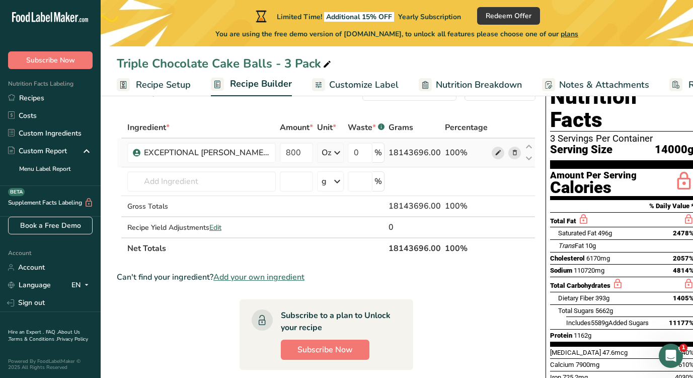
click at [495, 152] on icon at bounding box center [498, 152] width 7 height 11
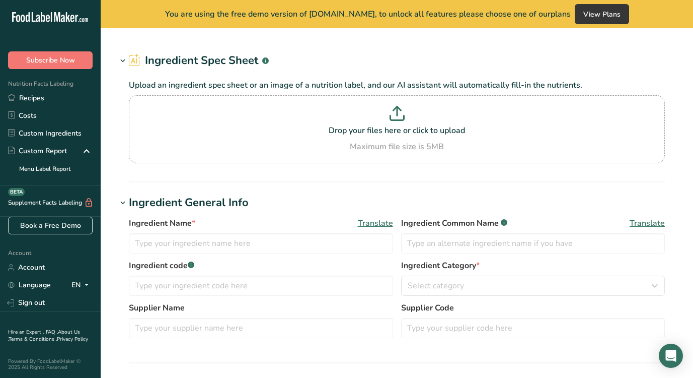
type input "EXCEPTIONAL BAKER'S REQUEST DEVIL'S FOOD CAKE MIX"
type input "Dawn Food Products, Inc."
type input "00495128"
type input "100"
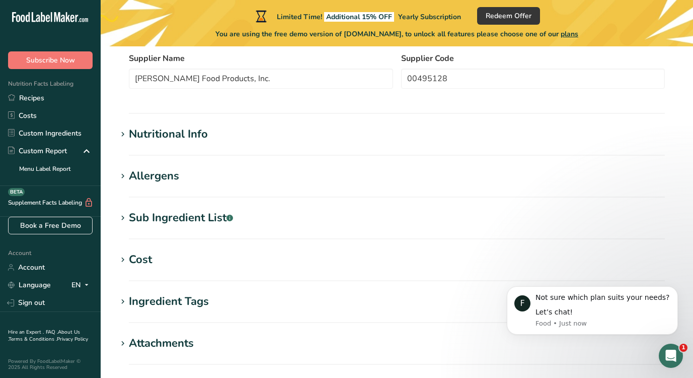
scroll to position [204, 0]
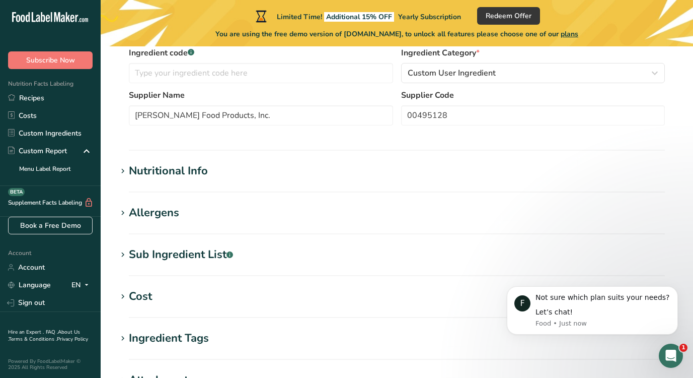
click at [126, 172] on icon at bounding box center [122, 171] width 9 height 14
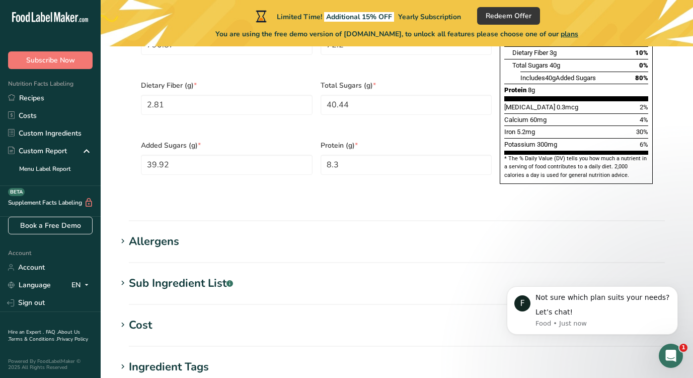
scroll to position [700, 0]
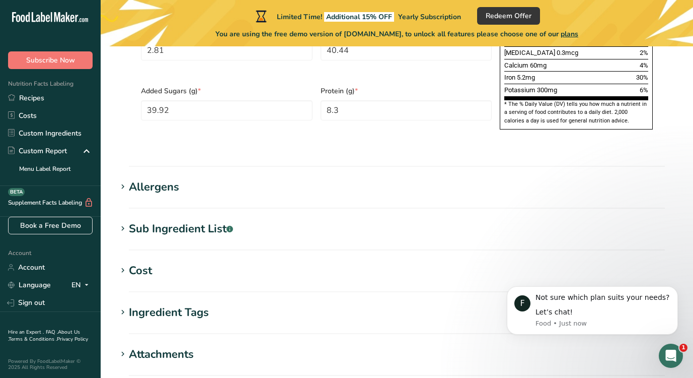
click at [126, 179] on section "Allergens Add any known allergens associated with your ingredient Soy Wheat Mil…" at bounding box center [397, 194] width 560 height 30
click at [124, 180] on icon at bounding box center [122, 187] width 9 height 14
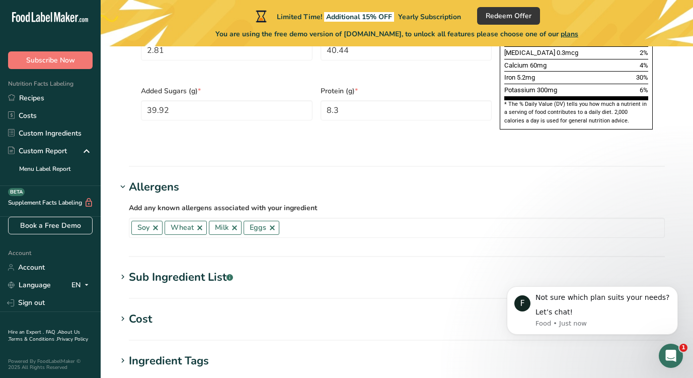
scroll to position [762, 0]
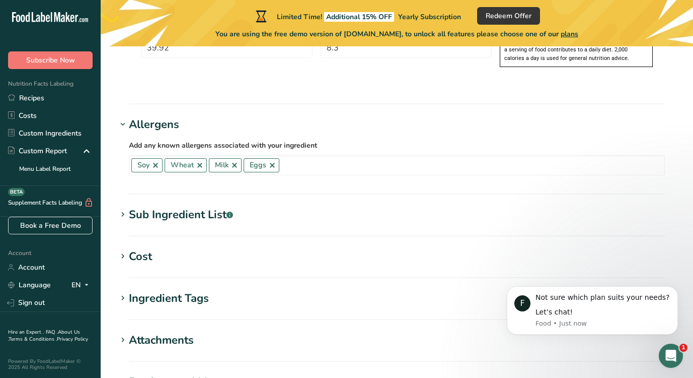
click at [129, 206] on div "Sub Ingredient List .a-a{fill:#347362;}.b-a{fill:#fff;}" at bounding box center [181, 214] width 104 height 17
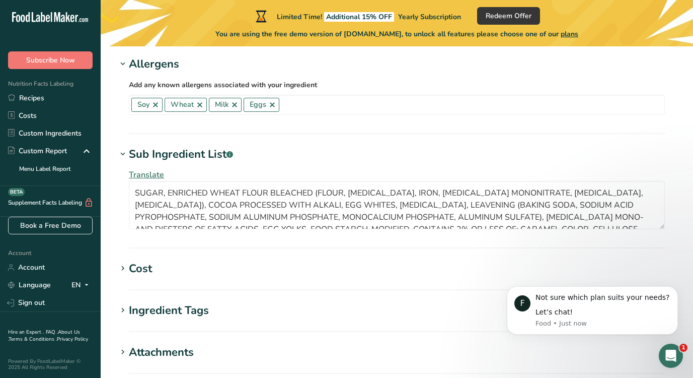
click at [125, 261] on icon at bounding box center [122, 268] width 9 height 14
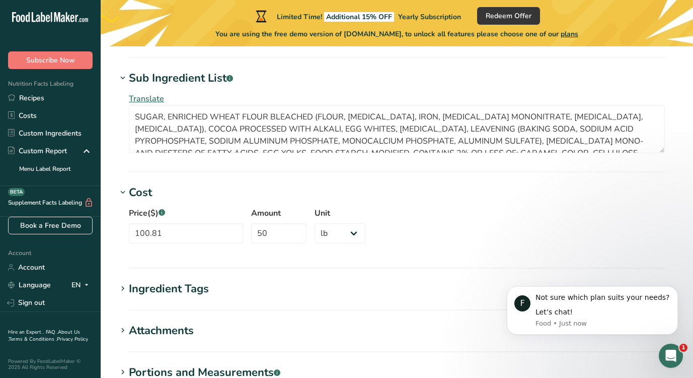
scroll to position [905, 0]
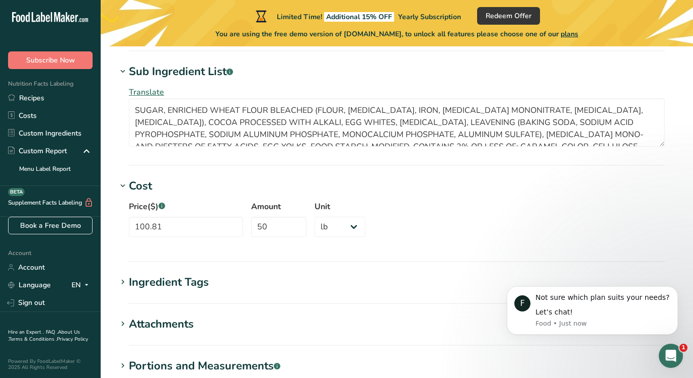
click at [133, 274] on div "Ingredient Tags" at bounding box center [169, 282] width 80 height 17
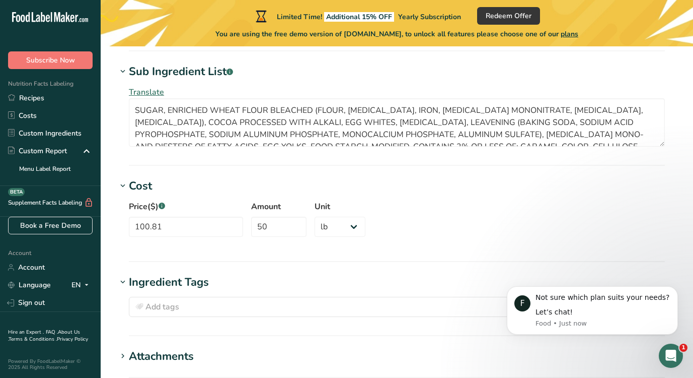
scroll to position [978, 0]
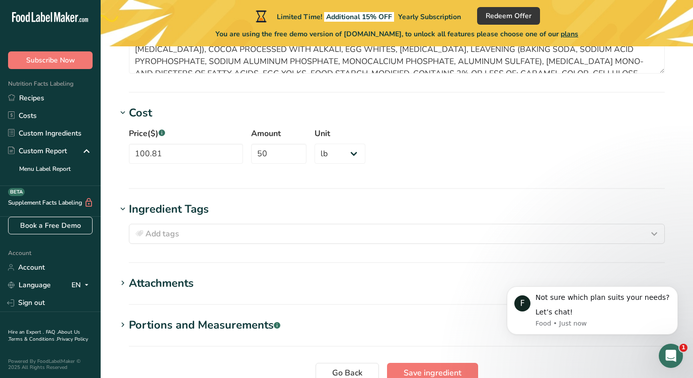
click at [134, 275] on div "Attachments" at bounding box center [161, 283] width 65 height 17
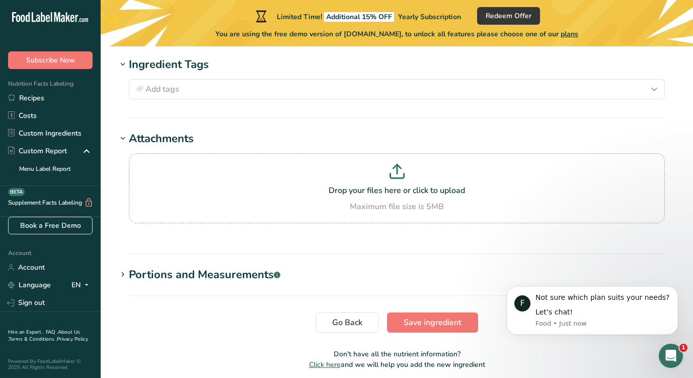
click at [132, 266] on section "Portions and Measurements .a-a{fill:#347362;}.b-a{fill:#fff;} Amount 800 Unit o…" at bounding box center [397, 281] width 560 height 30
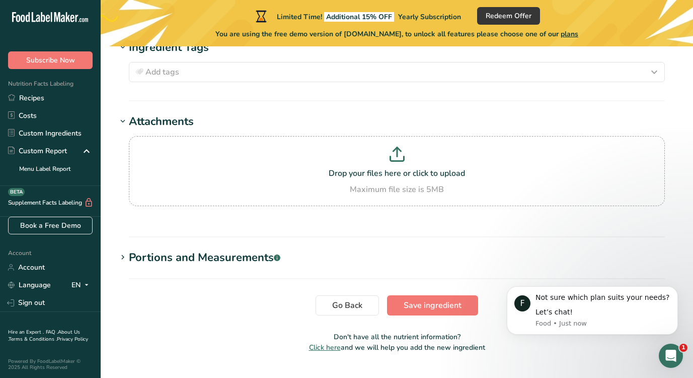
click at [128, 251] on span at bounding box center [123, 257] width 12 height 12
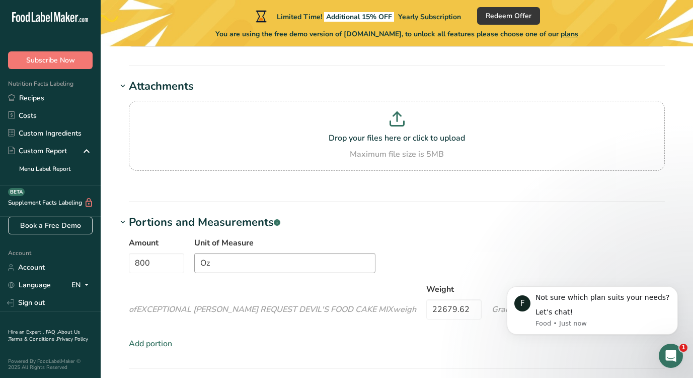
scroll to position [1177, 0]
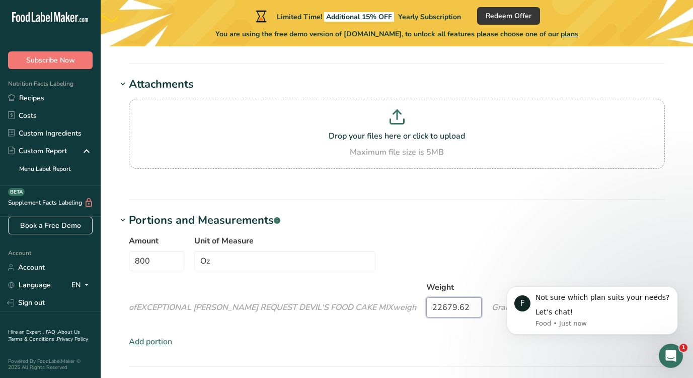
drag, startPoint x: 173, startPoint y: 286, endPoint x: 104, endPoint y: 285, distance: 69.0
click at [304, 268] on div "Amount 800 Unit of Measure Oz of EXCEPTIONAL BAKER'S REQUEST DEVIL'S FOOD CAKE …" at bounding box center [397, 279] width 536 height 89
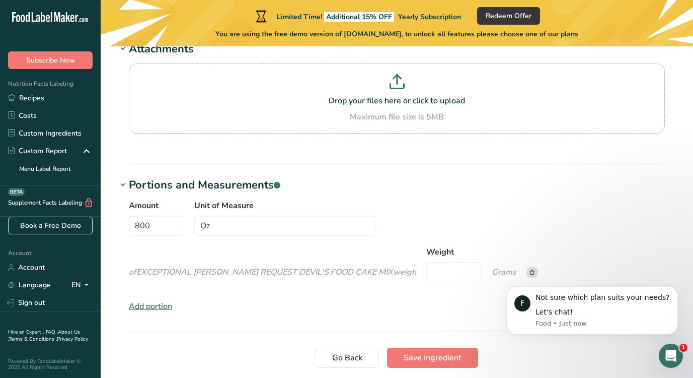
scroll to position [1232, 0]
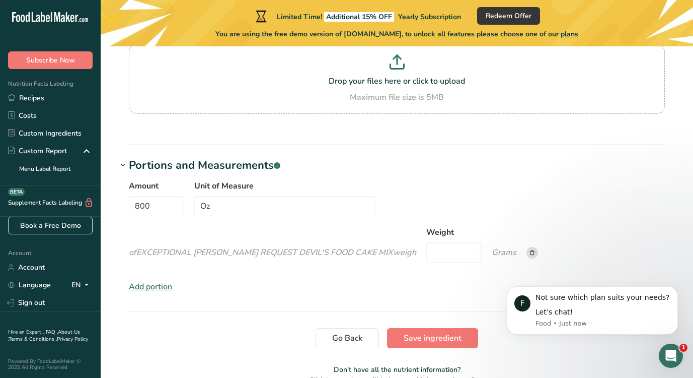
click at [157, 280] on div "Add portion" at bounding box center [150, 286] width 43 height 12
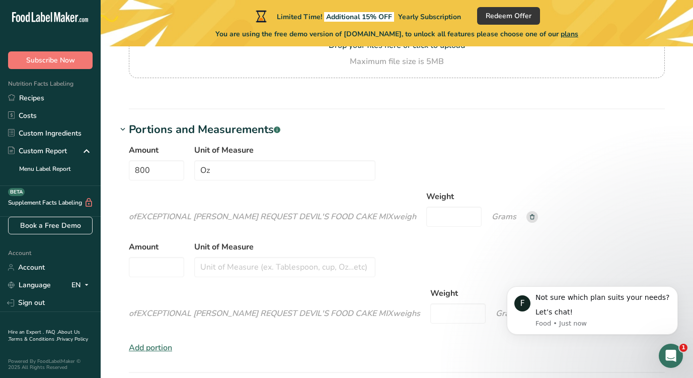
scroll to position [1274, 0]
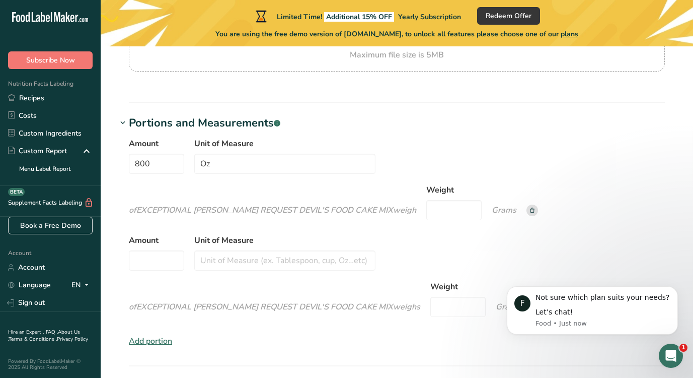
click at [531, 301] on icon at bounding box center [537, 307] width 12 height 12
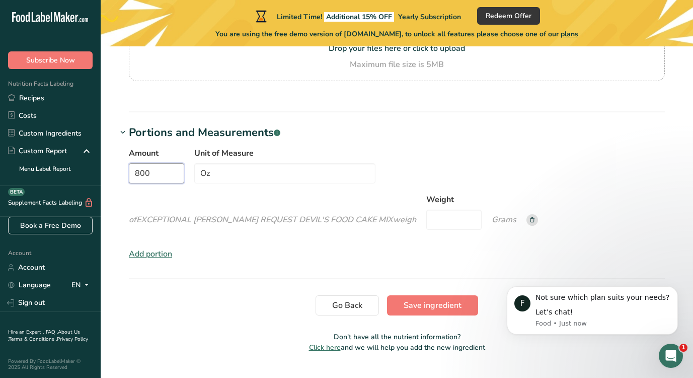
drag, startPoint x: 158, startPoint y: 149, endPoint x: 129, endPoint y: 147, distance: 28.2
click at [129, 163] on input "800" at bounding box center [156, 173] width 55 height 20
type input "1"
click at [430, 209] on input "Weight" at bounding box center [457, 219] width 55 height 20
paste input "28.35"
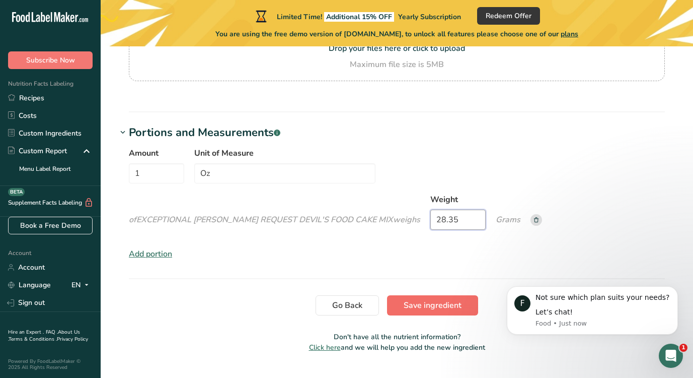
type input "28.35"
click at [430, 299] on span "Save ingredient" at bounding box center [433, 305] width 58 height 12
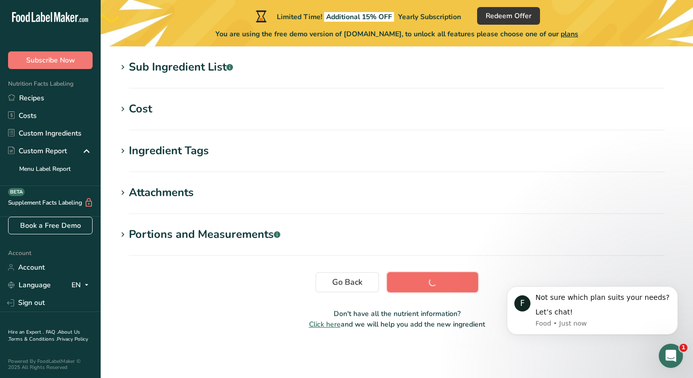
scroll to position [201, 0]
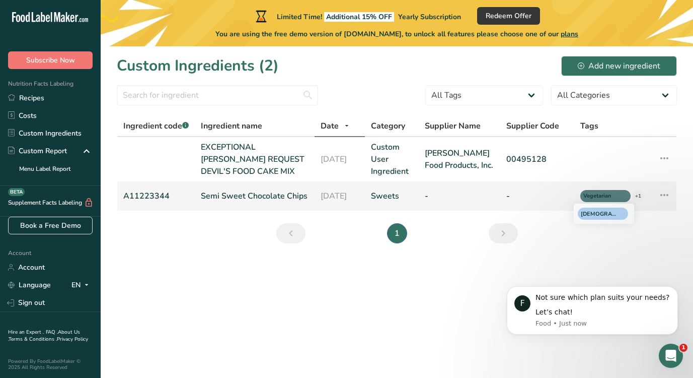
click at [637, 194] on div "+1" at bounding box center [638, 195] width 11 height 11
click at [674, 192] on td "Edit Ingredient Duplicate Ingredient Delete Ingredient Activity History" at bounding box center [663, 195] width 27 height 29
click at [666, 193] on icon at bounding box center [664, 195] width 12 height 18
click at [651, 207] on button "Edit Ingredient" at bounding box center [621, 217] width 99 height 25
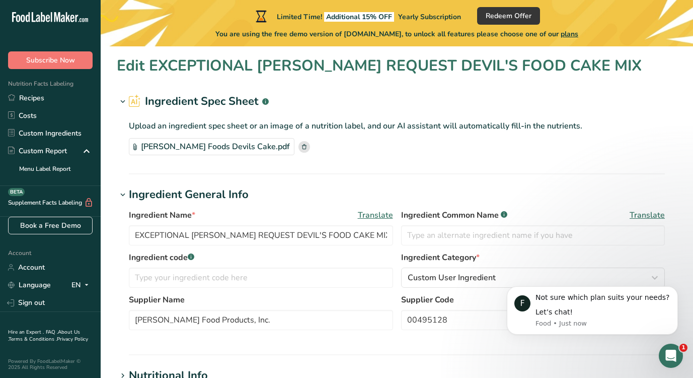
type input "Semi Sweet Chocolate Chips"
type input "Choco Chips"
type input "A11223344"
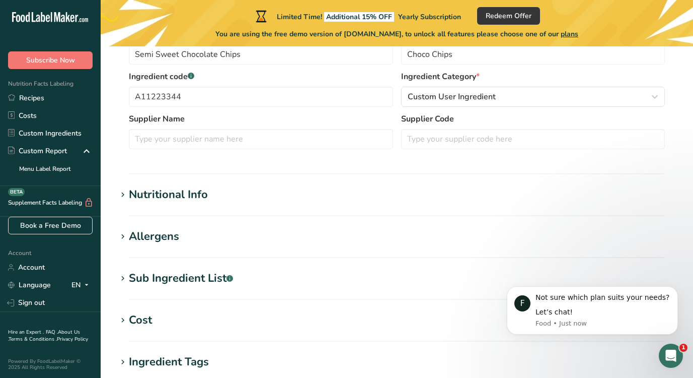
scroll to position [199, 0]
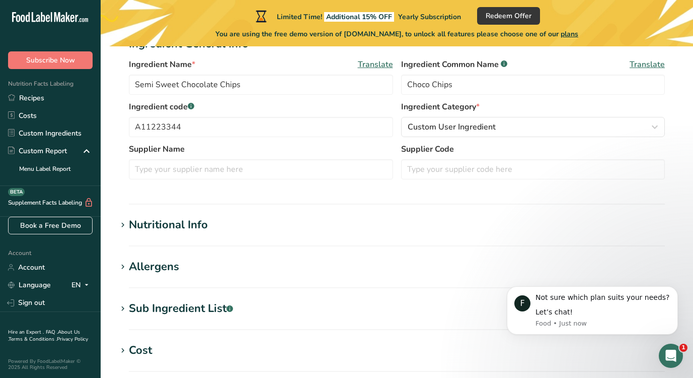
click at [127, 222] on span at bounding box center [123, 225] width 12 height 12
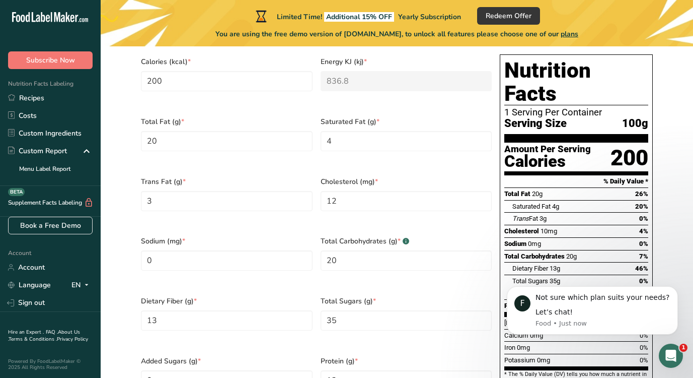
scroll to position [887, 0]
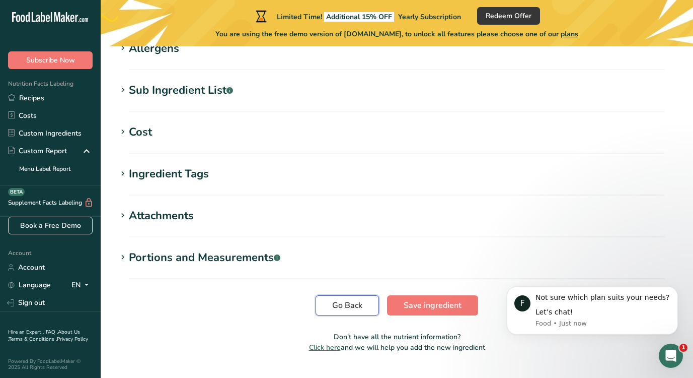
click at [333, 295] on button "Go Back" at bounding box center [347, 305] width 63 height 20
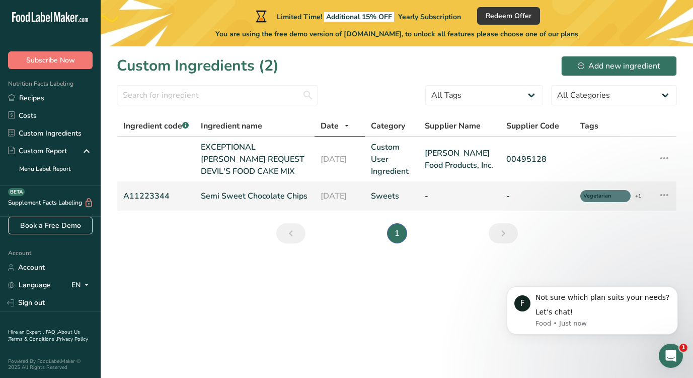
click at [668, 195] on icon at bounding box center [664, 195] width 12 height 18
click at [463, 284] on main "Limited Time! Additional 15% OFF Yearly Subscription Redeem Offer You are using…" at bounding box center [346, 189] width 693 height 378
click at [677, 290] on icon "Dismiss notification" at bounding box center [676, 289] width 6 height 6
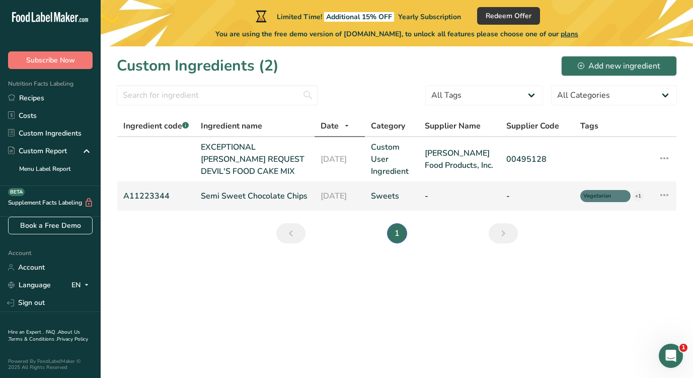
click at [667, 195] on icon at bounding box center [664, 195] width 12 height 18
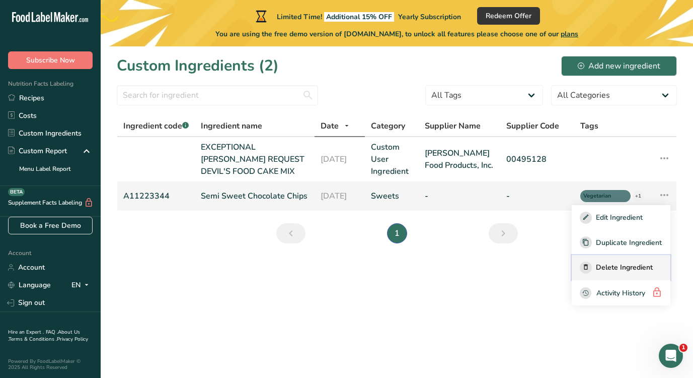
click at [640, 267] on span "Delete Ingredient" at bounding box center [624, 267] width 57 height 11
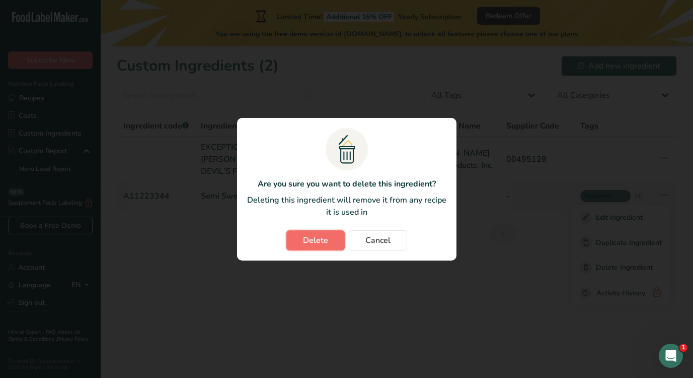
click at [330, 246] on button "Delete" at bounding box center [315, 240] width 58 height 20
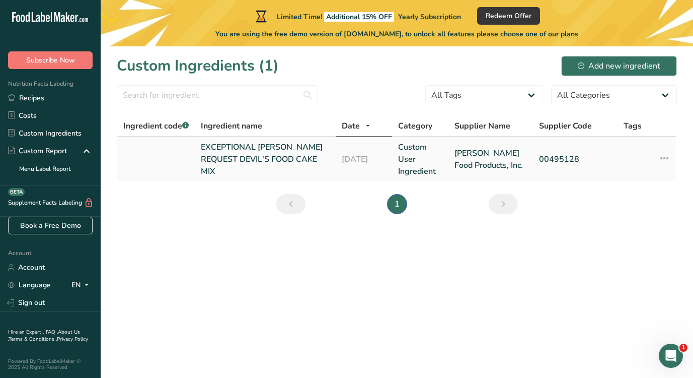
click at [263, 155] on link "EXCEPTIONAL BAKER'S REQUEST DEVIL'S FOOD CAKE MIX" at bounding box center [265, 159] width 129 height 36
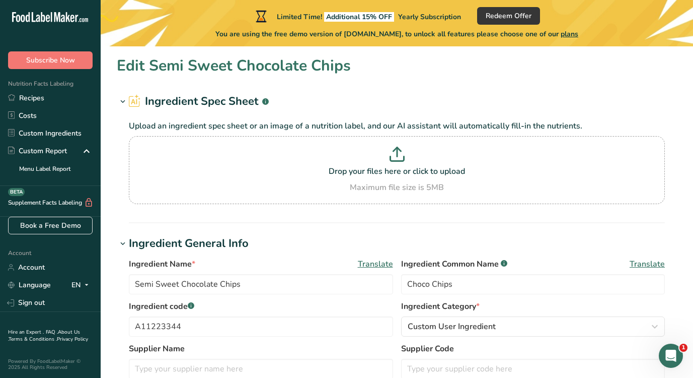
type input "EXCEPTIONAL BAKER'S REQUEST DEVIL'S FOOD CAKE MIX"
type input "Dawn Food Products, Inc."
type input "00495128"
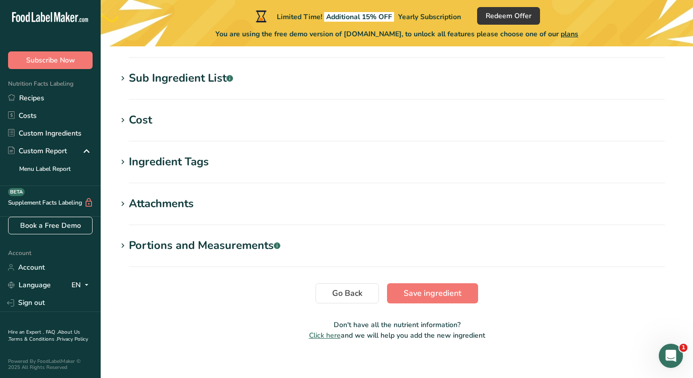
scroll to position [440, 0]
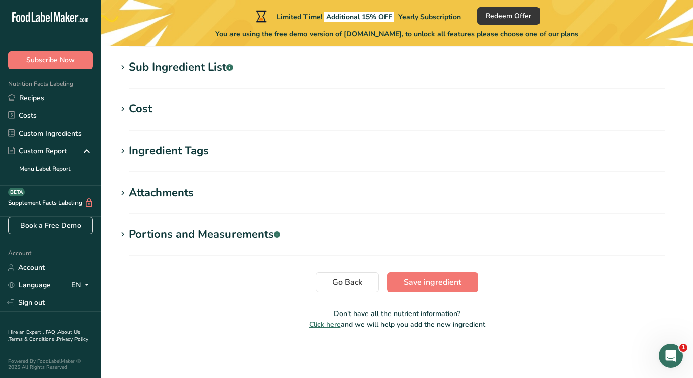
click at [118, 235] on icon at bounding box center [122, 235] width 9 height 14
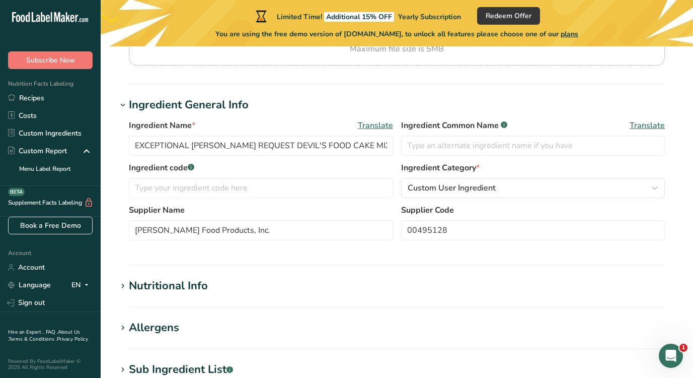
scroll to position [0, 0]
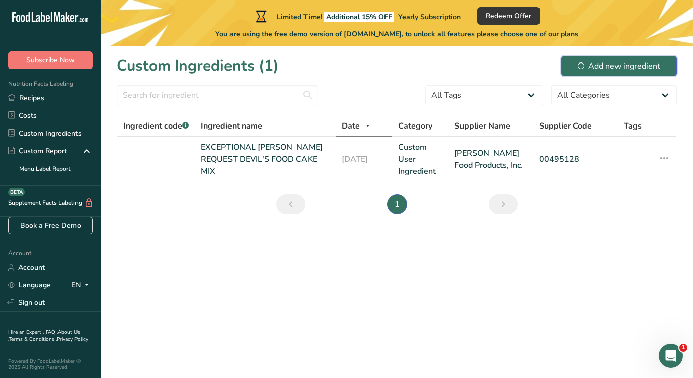
click at [638, 66] on div "Add new ingredient" at bounding box center [619, 66] width 83 height 12
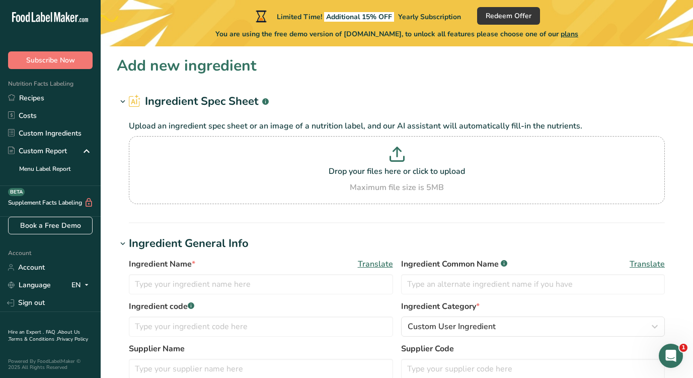
click at [155, 99] on h2 "Ingredient Spec Sheet .a-a{fill:#347362;}.b-a{fill:#fff;}" at bounding box center [199, 101] width 140 height 17
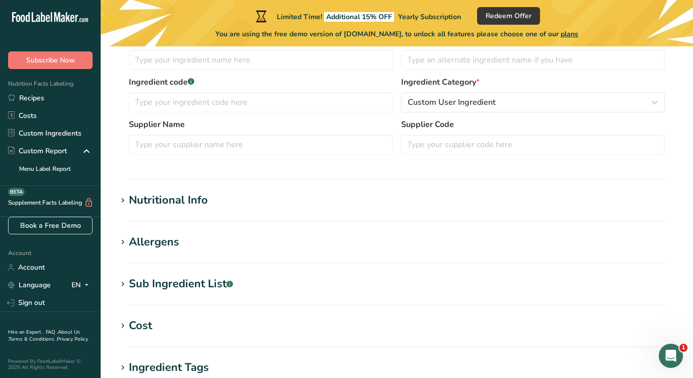
type input "EXCEPTIONAL BAKER'S REQUEST DEVIL'S FOOD CAKE MIX"
type input "Dawn Food Products, Inc."
type input "00495128"
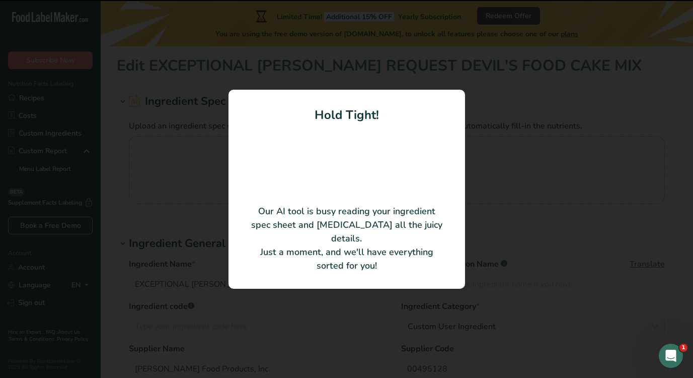
type input "Soybean oil"
type input "2505321"
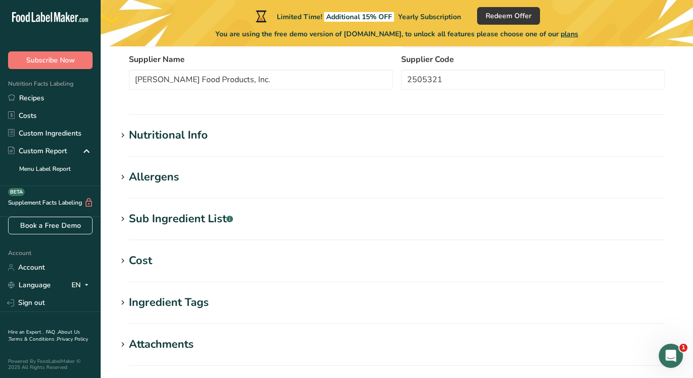
click at [211, 134] on h1 "Nutritional Info" at bounding box center [397, 135] width 560 height 17
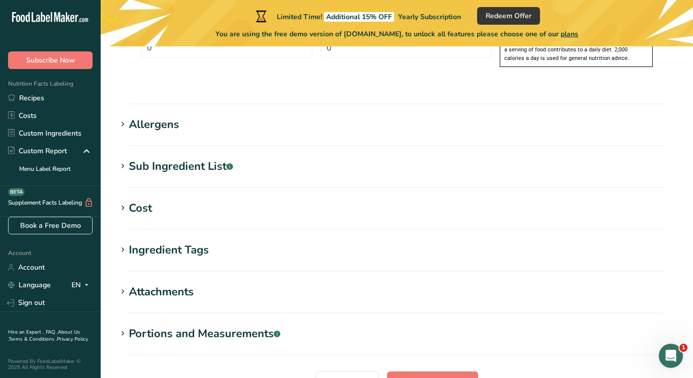
click at [163, 116] on div "Allergens" at bounding box center [154, 124] width 50 height 17
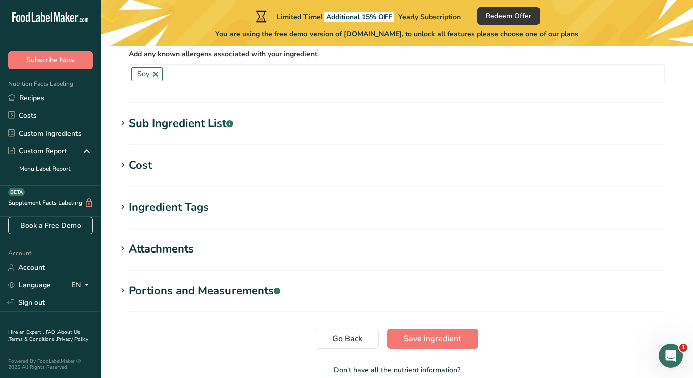
click at [164, 115] on div "Sub Ingredient List .a-a{fill:#347362;}.b-a{fill:#fff;}" at bounding box center [181, 123] width 104 height 17
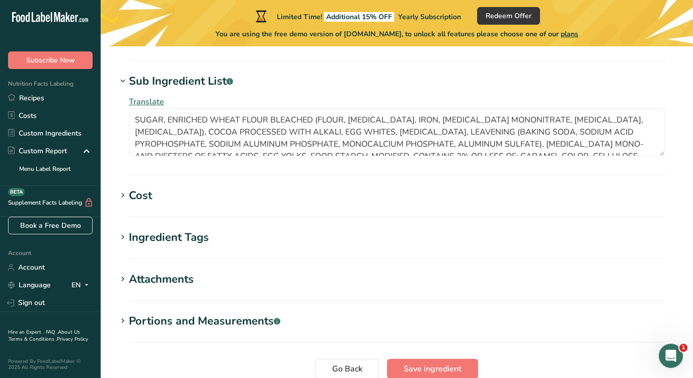
click at [168, 187] on h1 "Cost" at bounding box center [397, 195] width 560 height 17
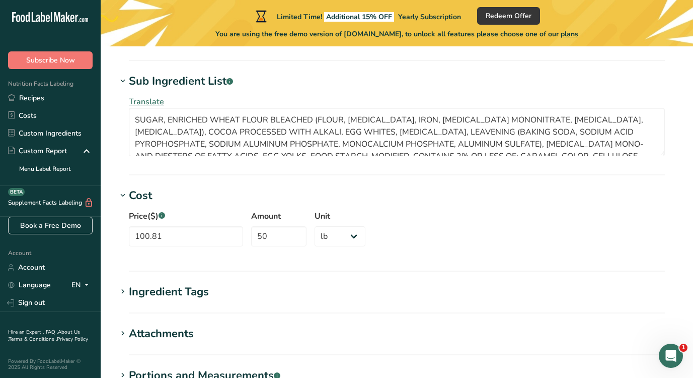
scroll to position [963, 0]
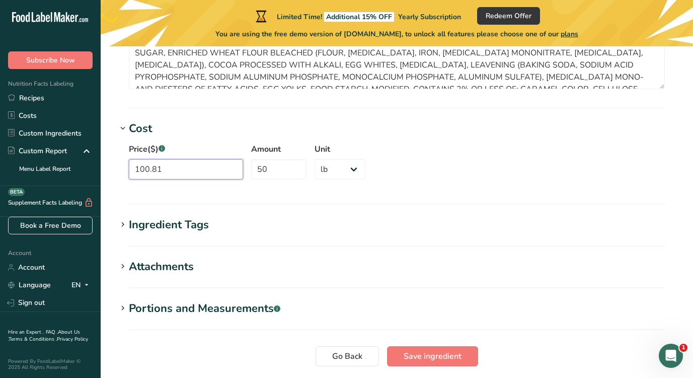
click at [156, 159] on input "100.81" at bounding box center [186, 169] width 114 height 20
type input "40.92"
click at [251, 159] on input "50" at bounding box center [278, 169] width 55 height 20
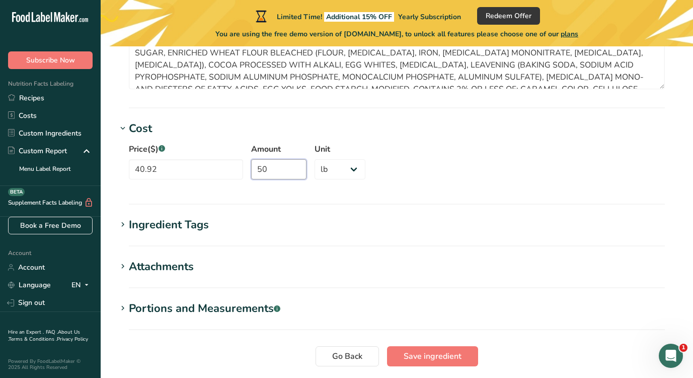
click at [251, 159] on input "50" at bounding box center [278, 169] width 55 height 20
type input "35"
click at [393, 144] on div "Price($) .a-a{fill:#347362;}.b-a{fill:#fff;} 40.92 Amount 35 Unit Grams kg mg m…" at bounding box center [397, 164] width 560 height 54
click at [125, 217] on icon at bounding box center [122, 224] width 9 height 14
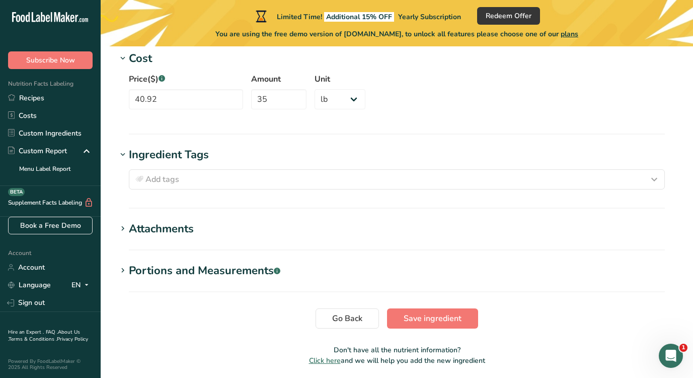
click at [147, 220] on div "Attachments" at bounding box center [161, 228] width 65 height 17
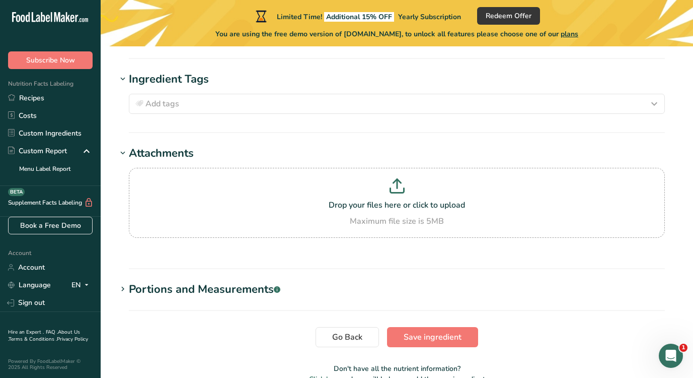
click at [149, 281] on div "Portions and Measurements .a-a{fill:#347362;}.b-a{fill:#fff;}" at bounding box center [205, 289] width 152 height 17
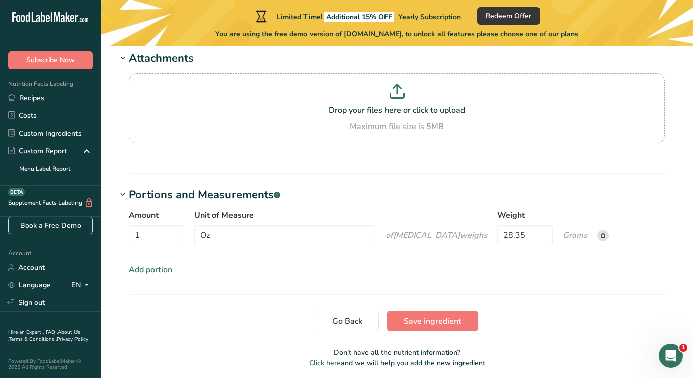
scroll to position [1218, 0]
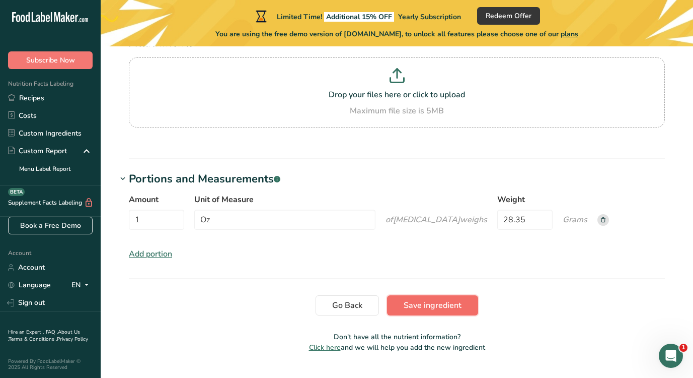
click at [443, 299] on span "Save ingredient" at bounding box center [433, 305] width 58 height 12
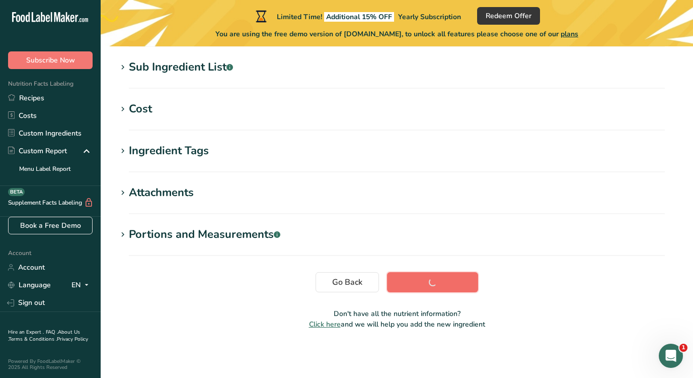
scroll to position [201, 0]
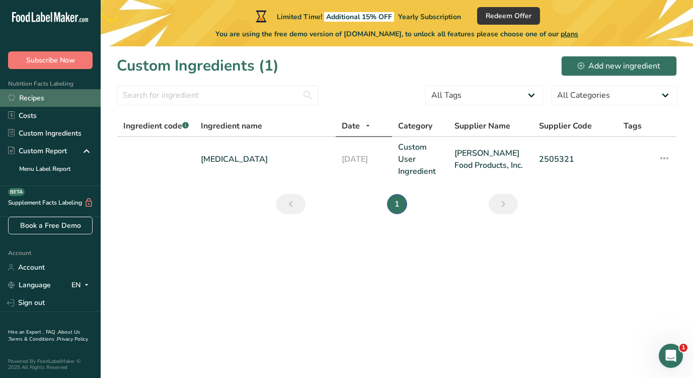
click at [42, 91] on link "Recipes" at bounding box center [50, 98] width 101 height 18
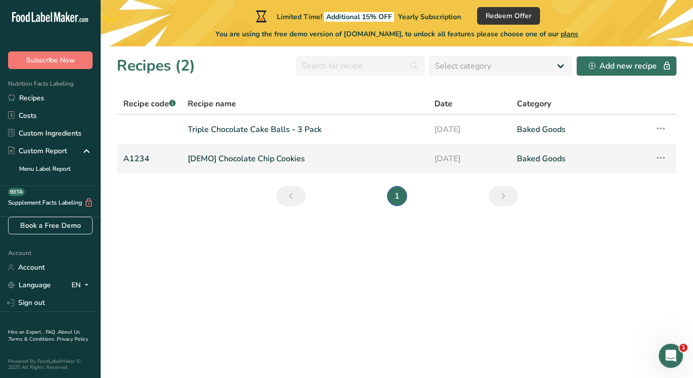
click at [271, 159] on link "[DEMO] Chocolate Chip Cookies" at bounding box center [305, 158] width 235 height 21
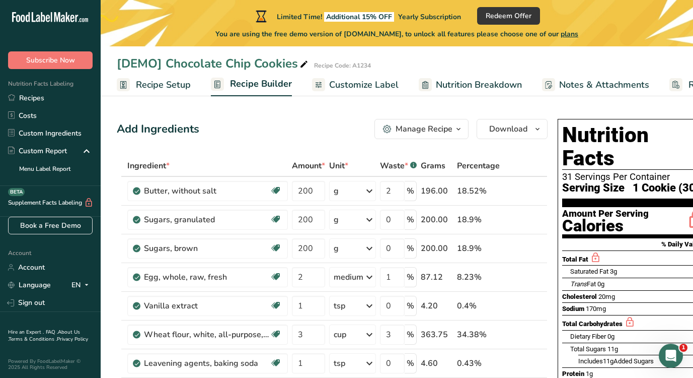
click at [170, 82] on span "Recipe Setup" at bounding box center [163, 85] width 55 height 14
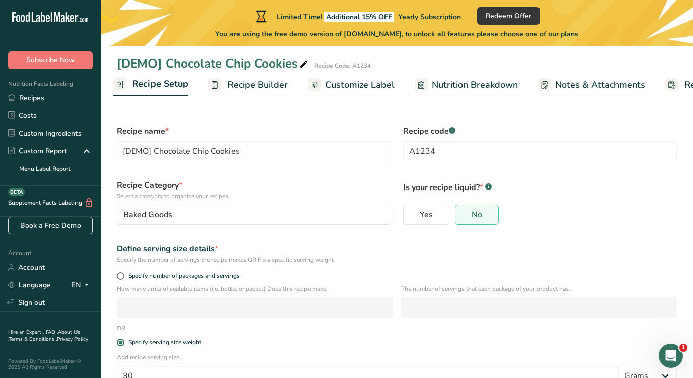
scroll to position [66, 0]
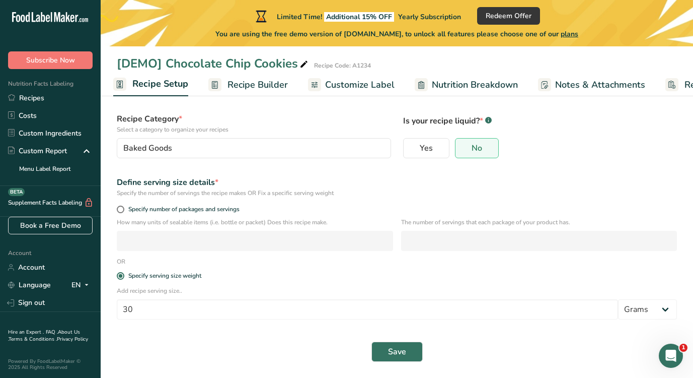
click at [249, 91] on span "Recipe Builder" at bounding box center [258, 85] width 60 height 14
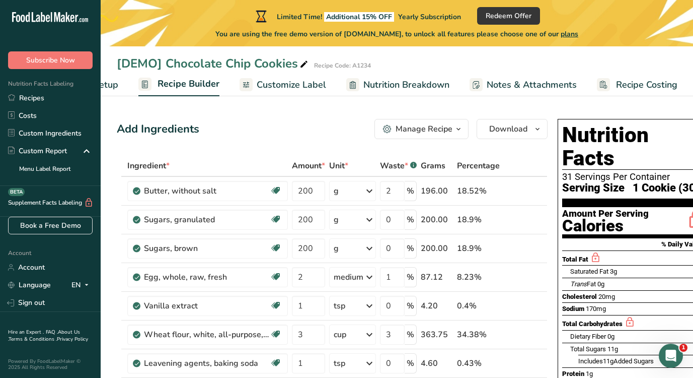
click at [279, 82] on span "Customize Label" at bounding box center [291, 85] width 69 height 14
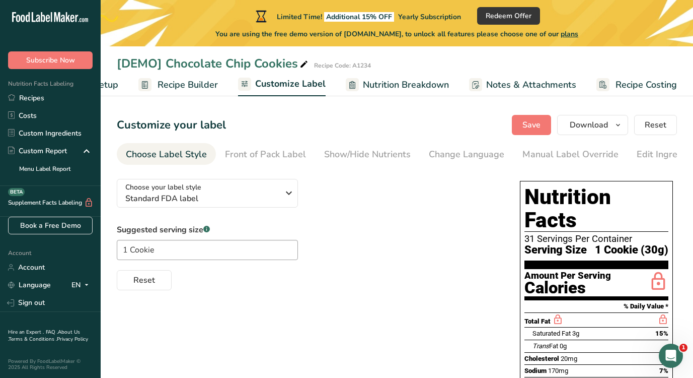
click at [393, 85] on span "Nutrition Breakdown" at bounding box center [406, 85] width 86 height 14
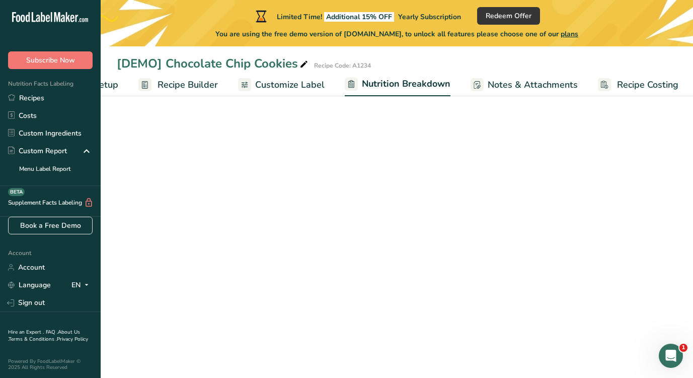
scroll to position [0, 73]
select select "Calories"
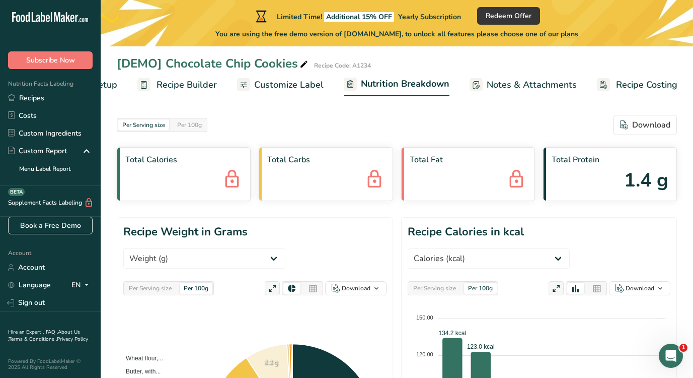
scroll to position [0, 0]
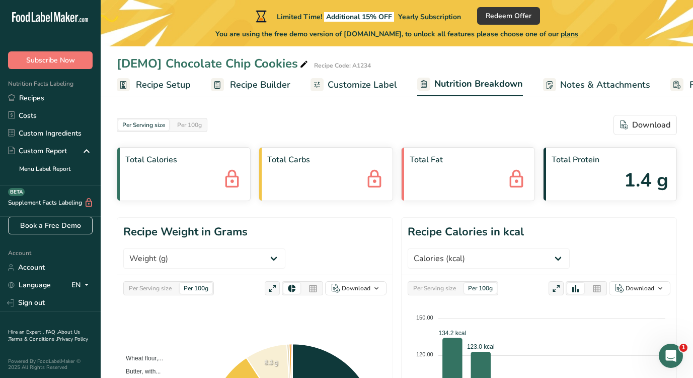
click at [165, 81] on span "Recipe Setup" at bounding box center [163, 85] width 55 height 14
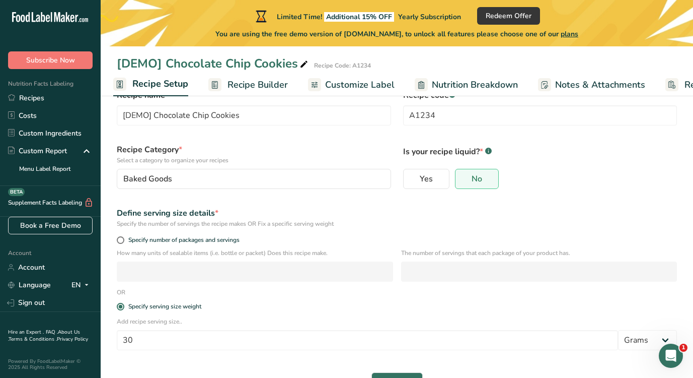
scroll to position [66, 0]
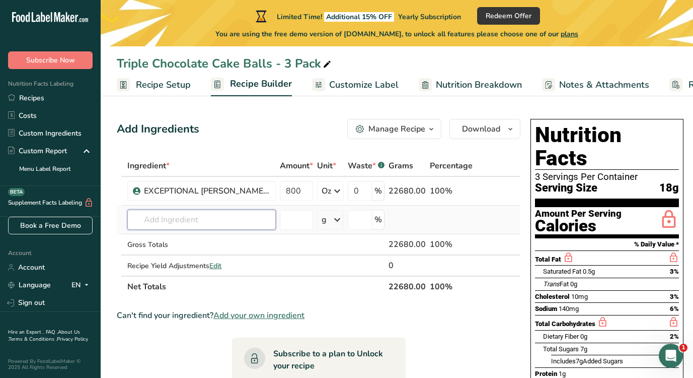
click at [191, 221] on input "text" at bounding box center [201, 219] width 149 height 20
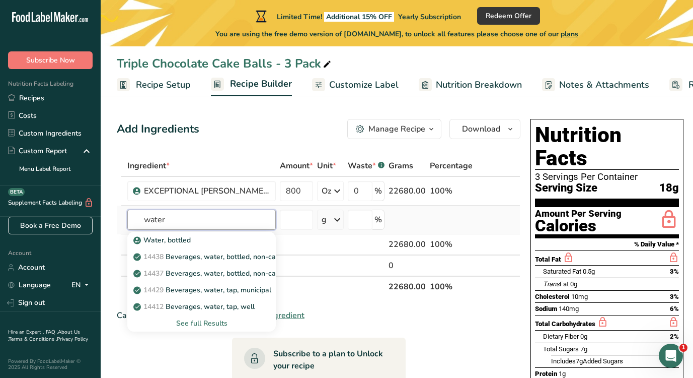
type input "water"
click at [207, 322] on div "See full Results" at bounding box center [201, 323] width 132 height 11
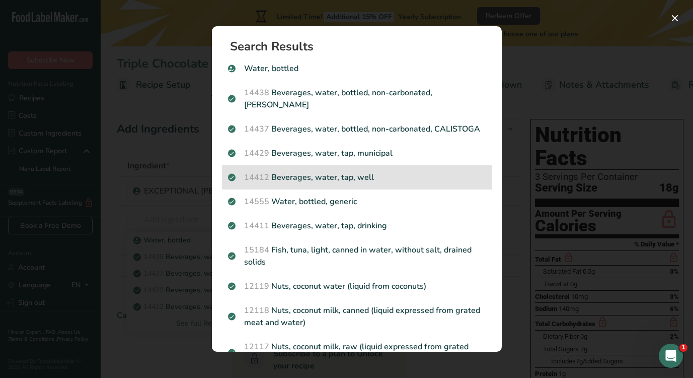
click at [335, 182] on p "14412 [GEOGRAPHIC_DATA], water, tap, well" at bounding box center [357, 177] width 258 height 12
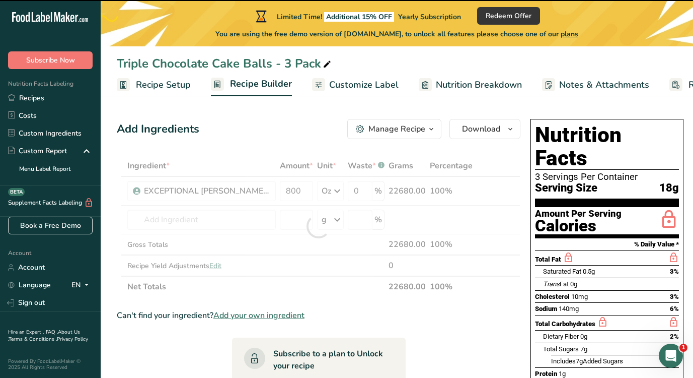
type input "0"
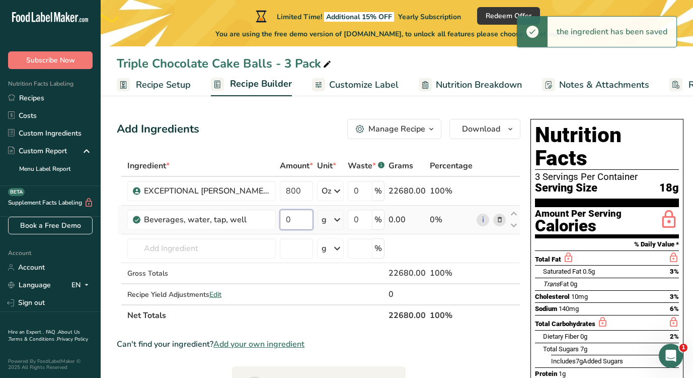
click at [297, 216] on input "0" at bounding box center [296, 219] width 33 height 20
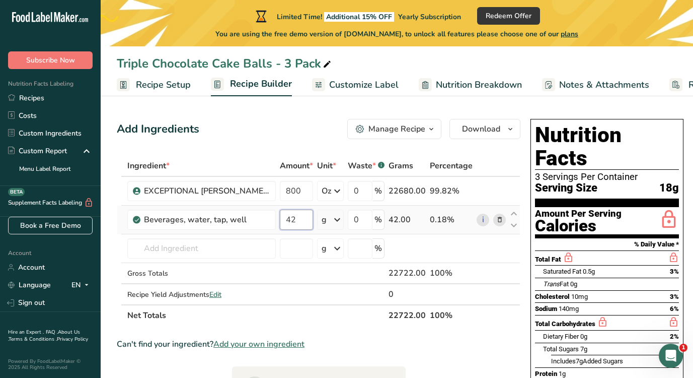
type input "4"
type input "532"
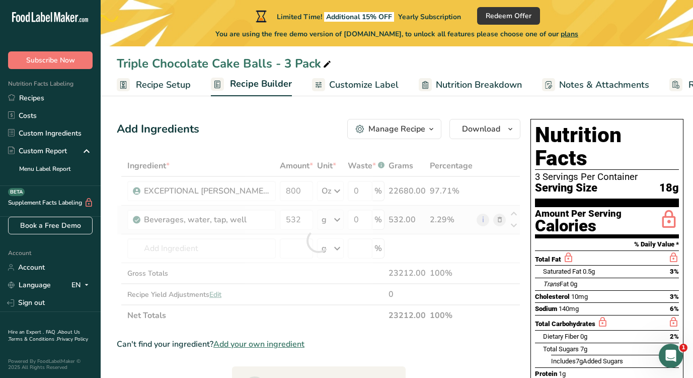
click at [329, 217] on div "Ingredient * Amount * Unit * Waste * .a-a{fill:#347362;}.b-a{fill:#fff;} Grams …" at bounding box center [319, 240] width 404 height 171
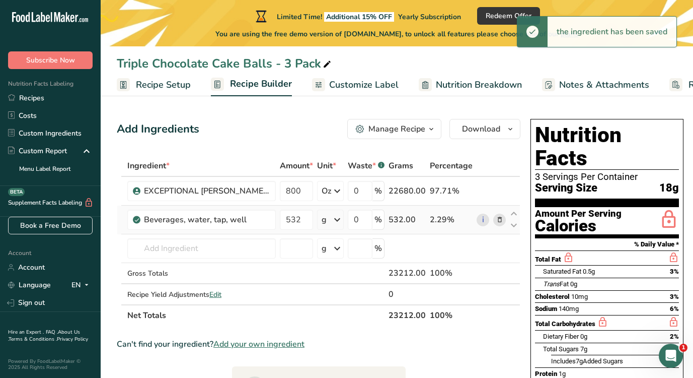
click at [329, 217] on div "g" at bounding box center [330, 219] width 27 height 20
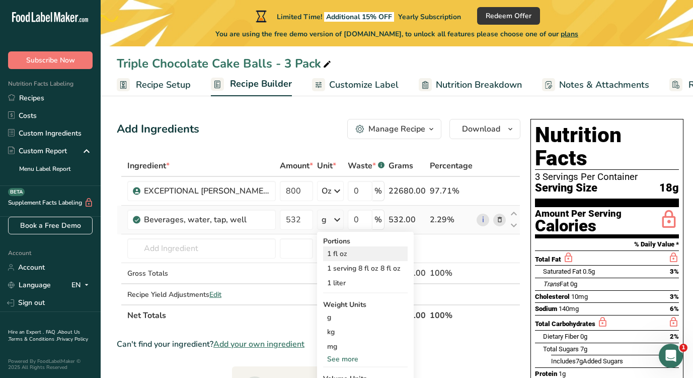
click at [357, 254] on div "1 fl oz" at bounding box center [365, 253] width 85 height 15
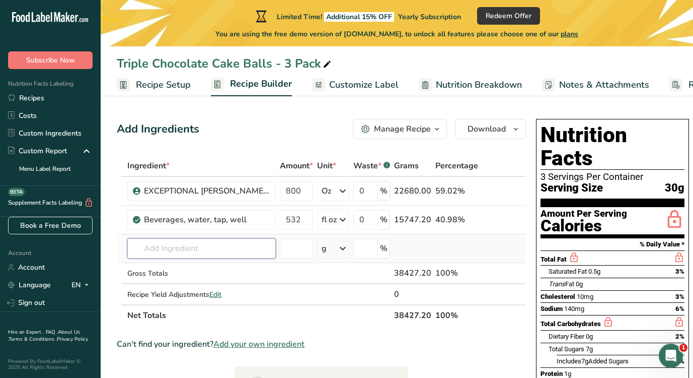
click at [202, 254] on input "text" at bounding box center [201, 248] width 149 height 20
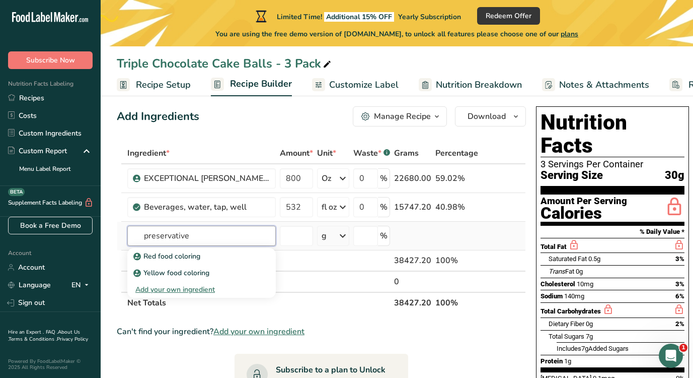
scroll to position [15, 0]
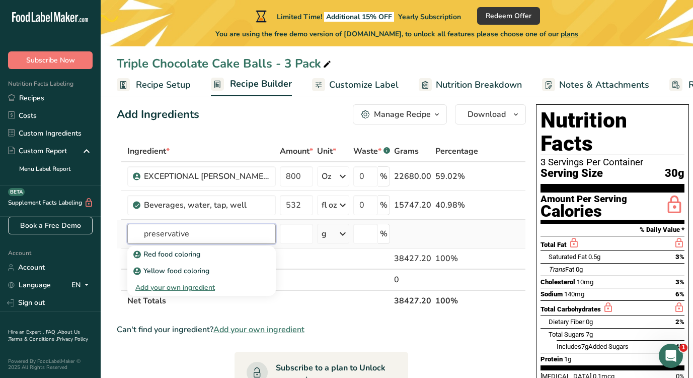
type input "preservative"
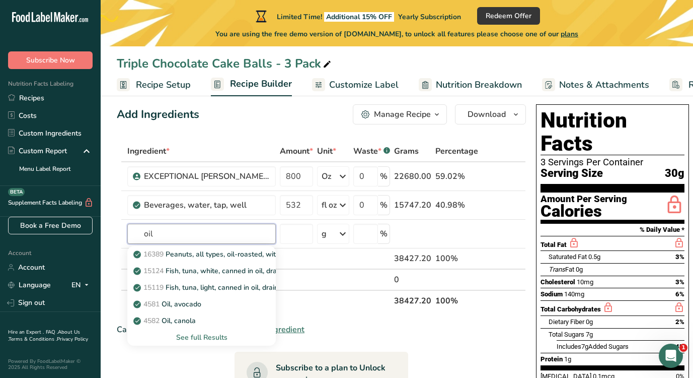
type input "oil"
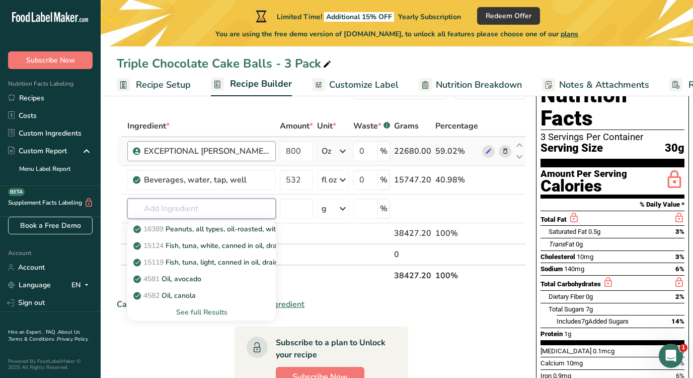
scroll to position [0, 0]
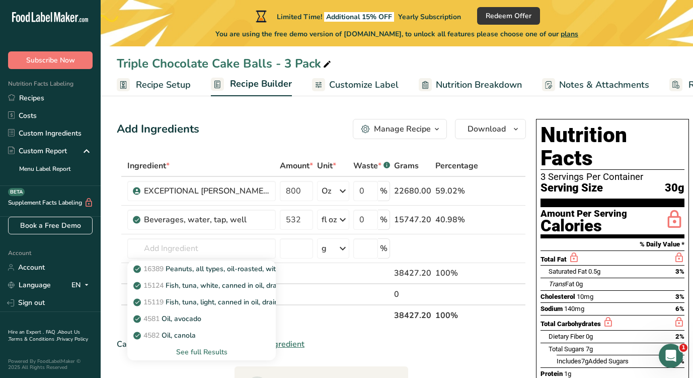
click at [166, 88] on span "Recipe Setup" at bounding box center [163, 85] width 55 height 14
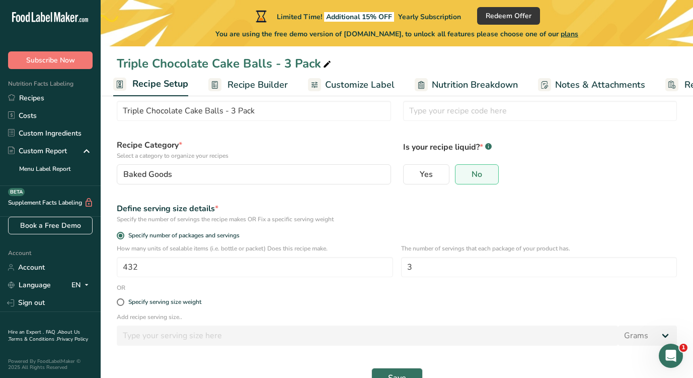
scroll to position [66, 0]
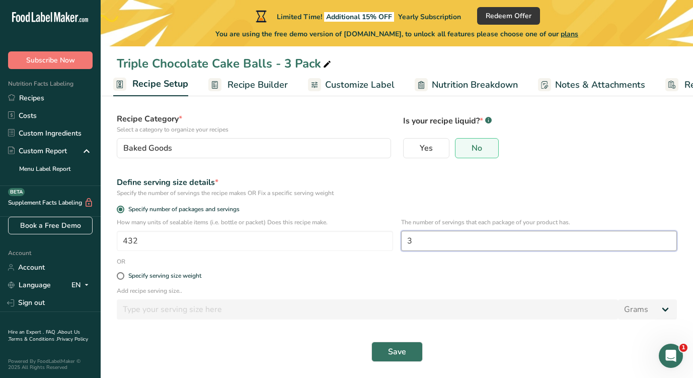
click at [472, 245] on input "3" at bounding box center [539, 241] width 276 height 20
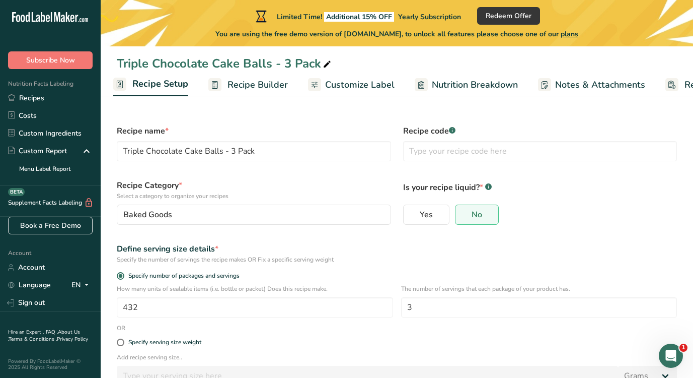
click at [259, 84] on span "Recipe Builder" at bounding box center [258, 85] width 60 height 14
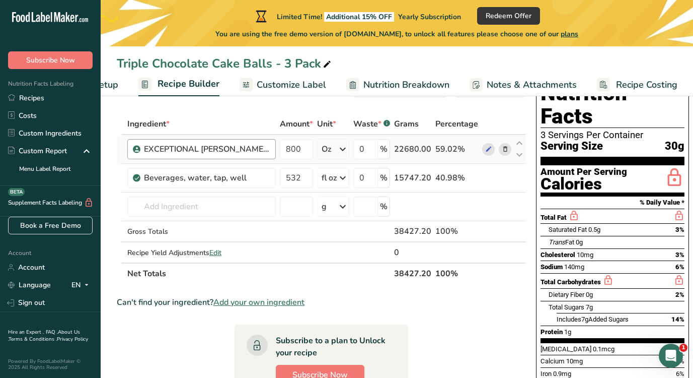
scroll to position [48, 0]
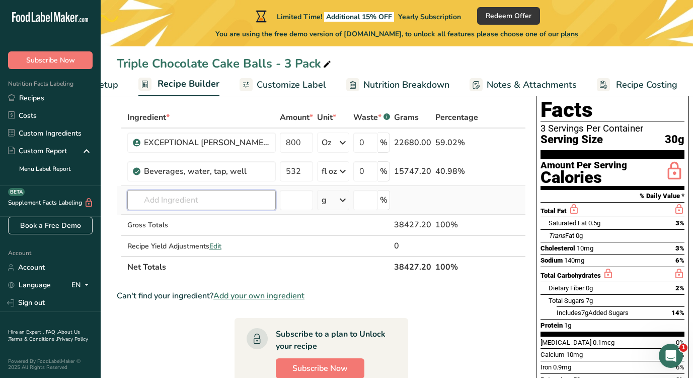
click at [202, 197] on input "text" at bounding box center [201, 200] width 149 height 20
type input "dawn foods"
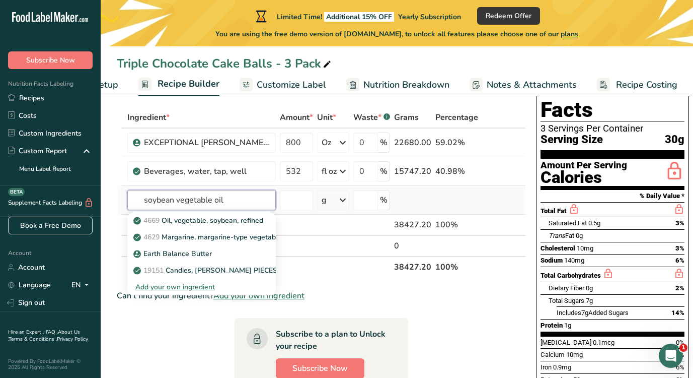
type input "soybean vegetable oil"
click at [179, 289] on div "Add your own ingredient" at bounding box center [201, 286] width 132 height 11
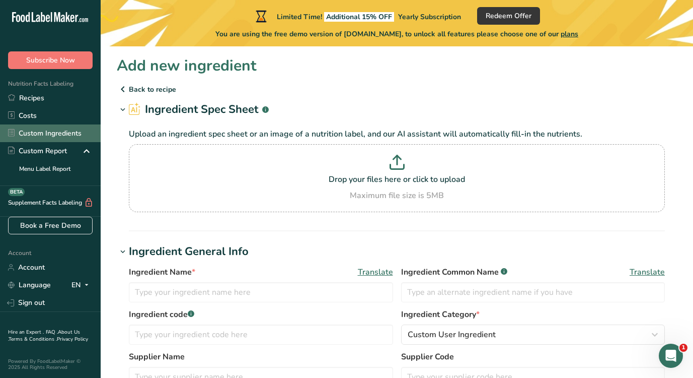
click at [49, 135] on link "Custom Ingredients" at bounding box center [50, 133] width 101 height 18
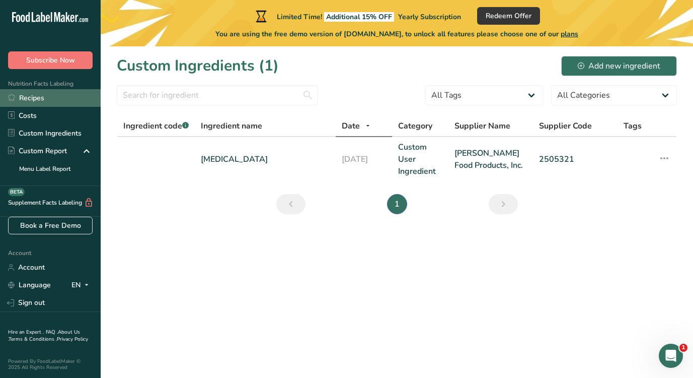
click at [33, 97] on link "Recipes" at bounding box center [50, 98] width 101 height 18
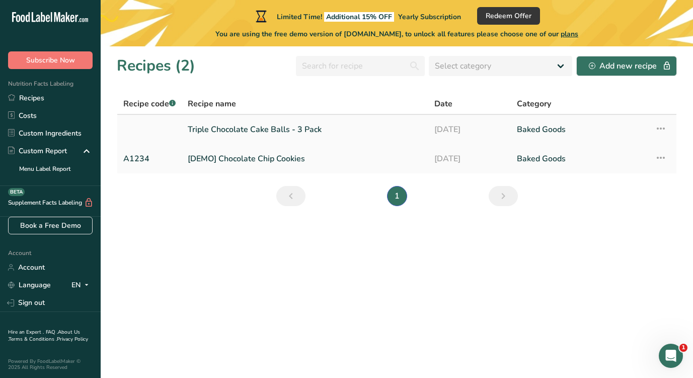
click at [234, 127] on link "Triple Chocolate Cake Balls - 3 Pack" at bounding box center [305, 129] width 235 height 21
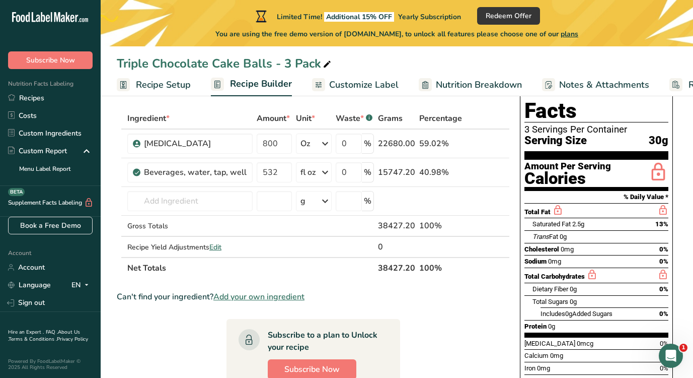
scroll to position [54, 0]
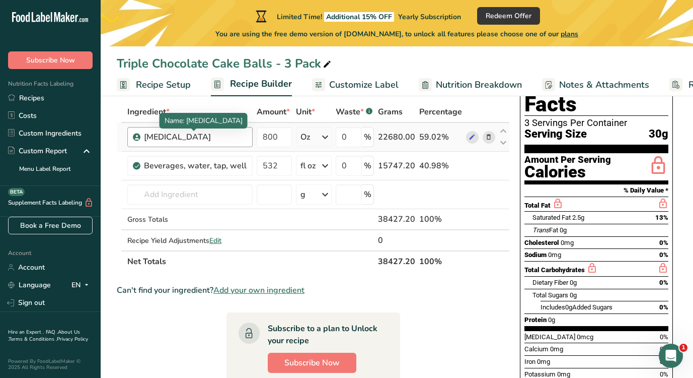
click at [184, 135] on div "Soybean oil" at bounding box center [195, 137] width 103 height 12
click at [199, 137] on div "Soybean oil" at bounding box center [195, 137] width 103 height 12
click at [189, 132] on div "Soybean oil" at bounding box center [195, 137] width 103 height 12
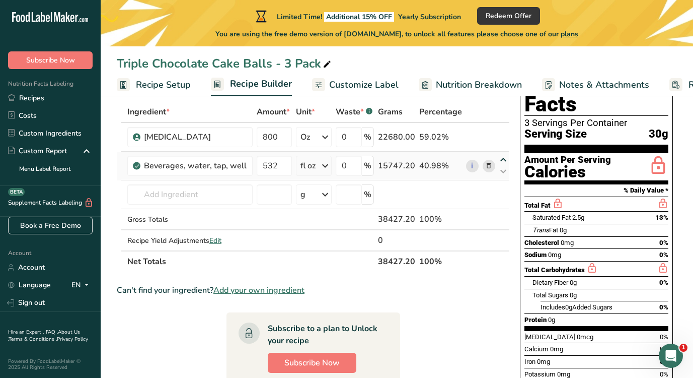
click at [505, 160] on icon at bounding box center [503, 160] width 12 height 8
drag, startPoint x: 503, startPoint y: 165, endPoint x: 503, endPoint y: 114, distance: 50.8
click at [503, 114] on table "Ingredient * Amount * Unit * Waste * .a-a{fill:#347362;}.b-a{fill:#fff;} Grams …" at bounding box center [313, 186] width 393 height 171
click at [503, 141] on icon at bounding box center [503, 143] width 12 height 8
click at [503, 143] on icon at bounding box center [503, 143] width 12 height 8
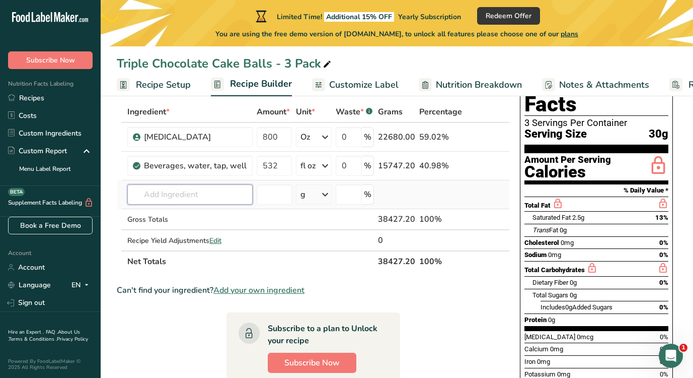
click at [179, 188] on input "text" at bounding box center [189, 194] width 125 height 20
click at [222, 239] on span "Edit" at bounding box center [215, 241] width 12 height 10
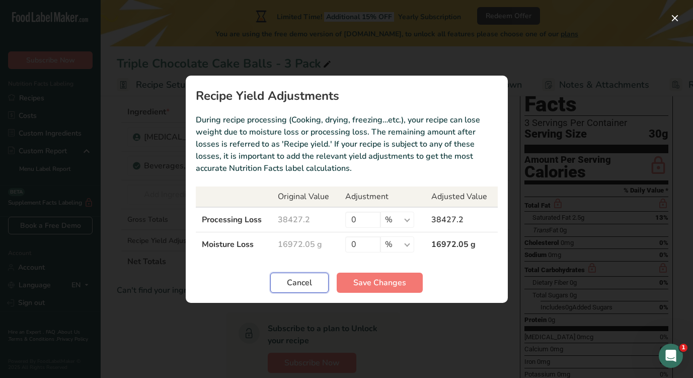
click at [301, 278] on span "Cancel" at bounding box center [299, 282] width 25 height 12
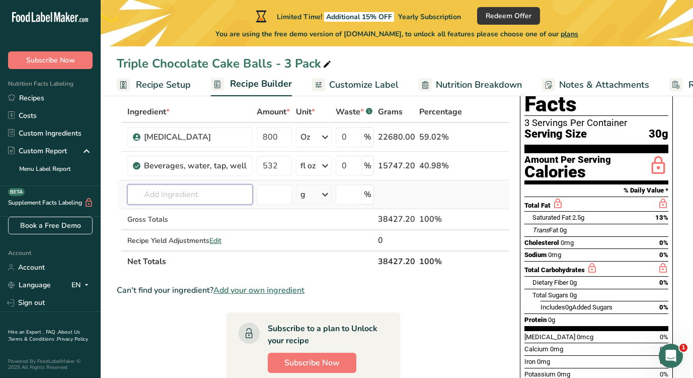
click at [190, 195] on input "text" at bounding box center [189, 194] width 125 height 20
click at [187, 198] on input "text" at bounding box center [189, 194] width 125 height 20
click at [488, 137] on icon at bounding box center [488, 137] width 7 height 11
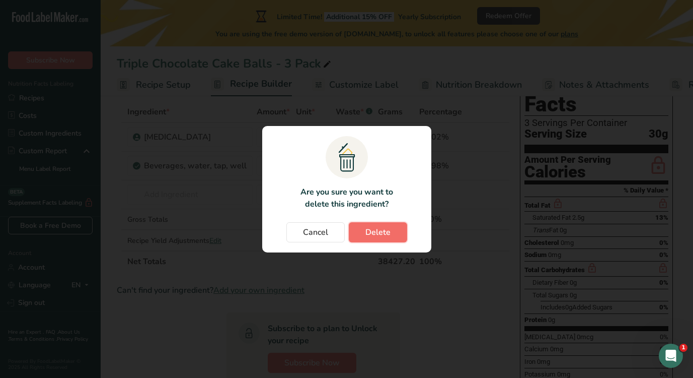
click at [385, 228] on span "Delete" at bounding box center [377, 232] width 25 height 12
type input "532"
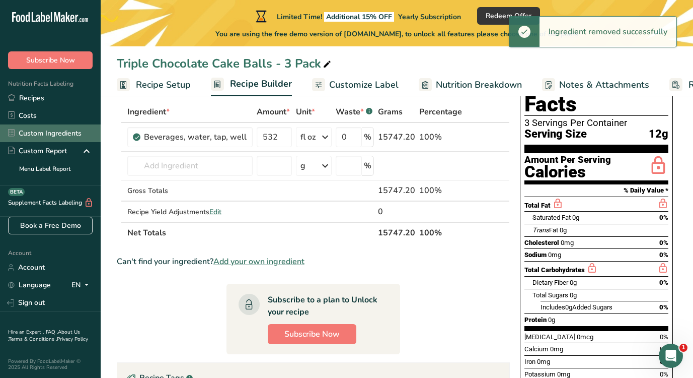
click at [41, 136] on link "Custom Ingredients" at bounding box center [50, 133] width 101 height 18
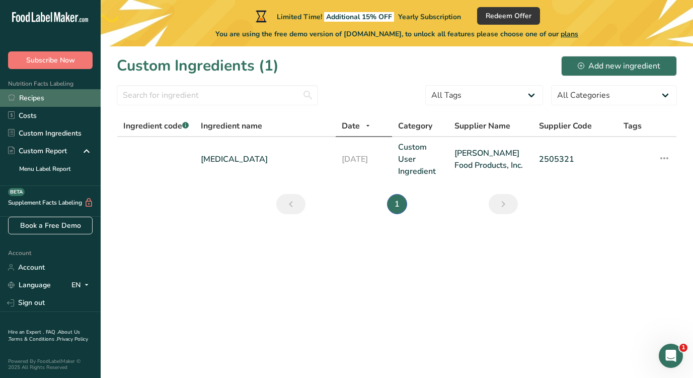
click at [44, 99] on link "Recipes" at bounding box center [50, 98] width 101 height 18
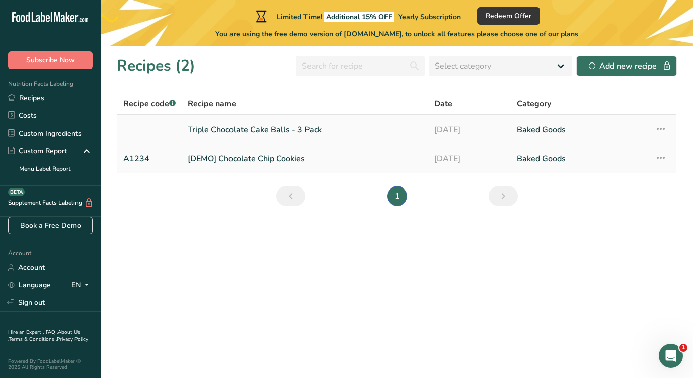
click at [242, 128] on link "Triple Chocolate Cake Balls - 3 Pack" at bounding box center [305, 129] width 235 height 21
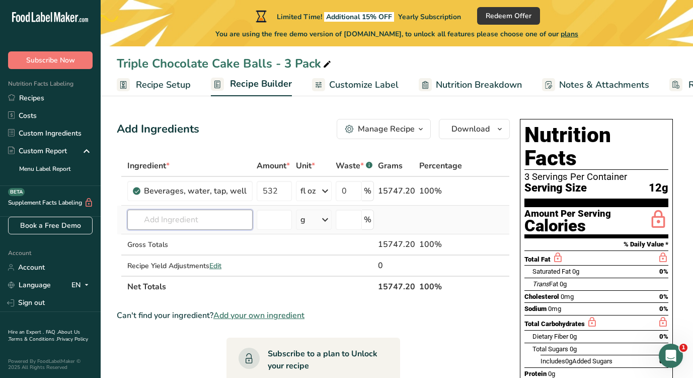
click at [183, 226] on input "text" at bounding box center [189, 219] width 125 height 20
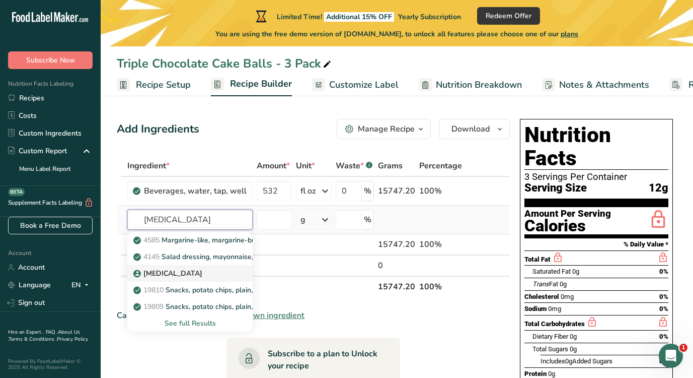
type input "soybean oil"
click at [168, 277] on p "Soybean oil" at bounding box center [168, 273] width 67 height 11
type input "Soybean oil"
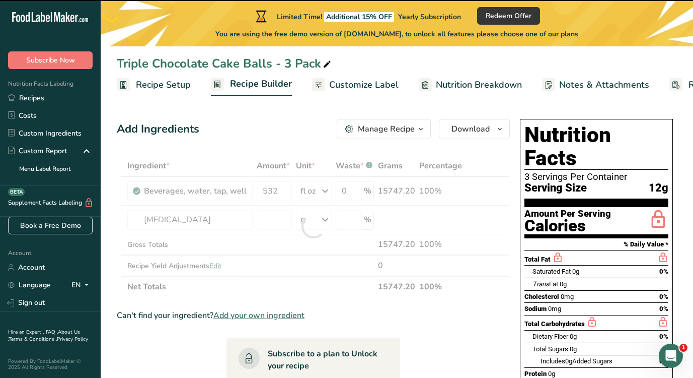
type input "0"
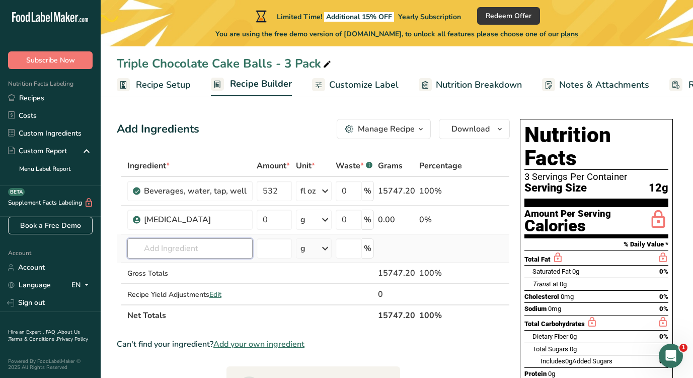
click at [185, 246] on input "text" at bounding box center [189, 248] width 125 height 20
click at [503, 212] on icon at bounding box center [503, 214] width 12 height 8
click at [488, 191] on icon at bounding box center [488, 191] width 7 height 11
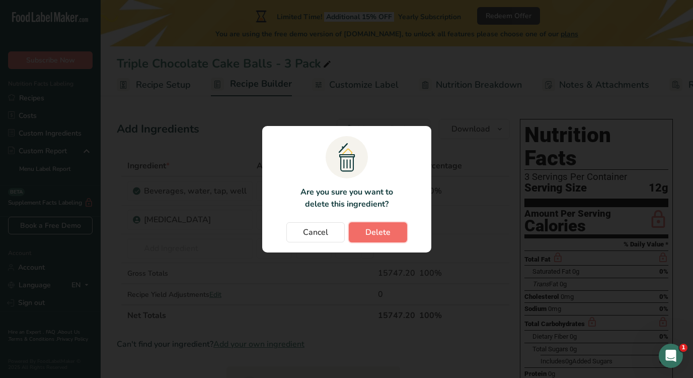
click at [385, 230] on span "Delete" at bounding box center [377, 232] width 25 height 12
type input "0"
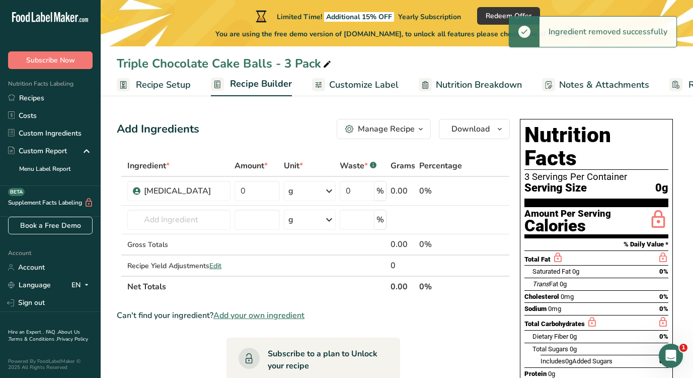
click at [477, 192] on span at bounding box center [472, 191] width 12 height 12
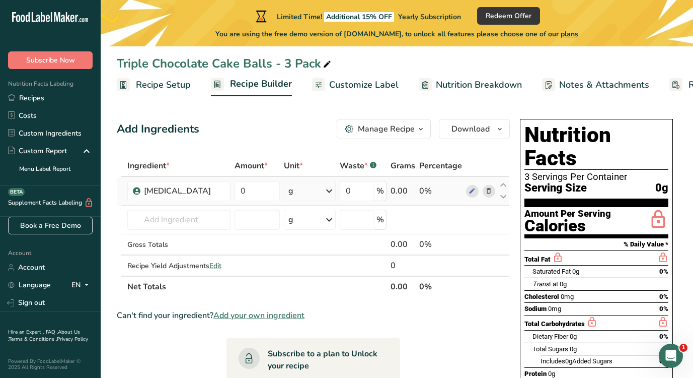
click at [490, 189] on icon at bounding box center [488, 191] width 7 height 11
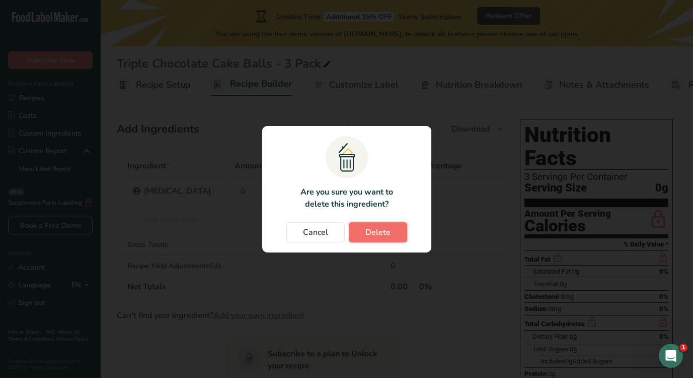
click at [381, 235] on span "Delete" at bounding box center [377, 232] width 25 height 12
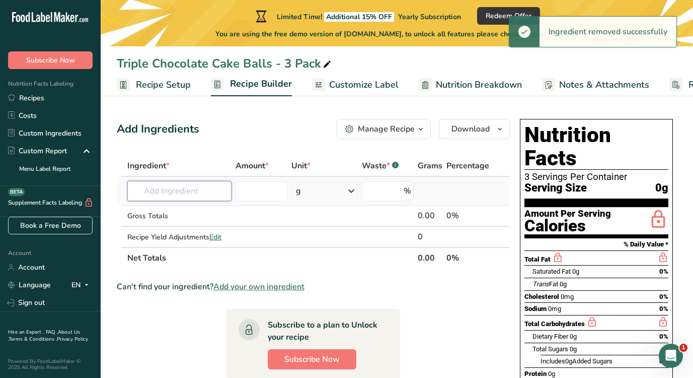
click at [173, 187] on input "text" at bounding box center [179, 191] width 104 height 20
